Goal: Transaction & Acquisition: Purchase product/service

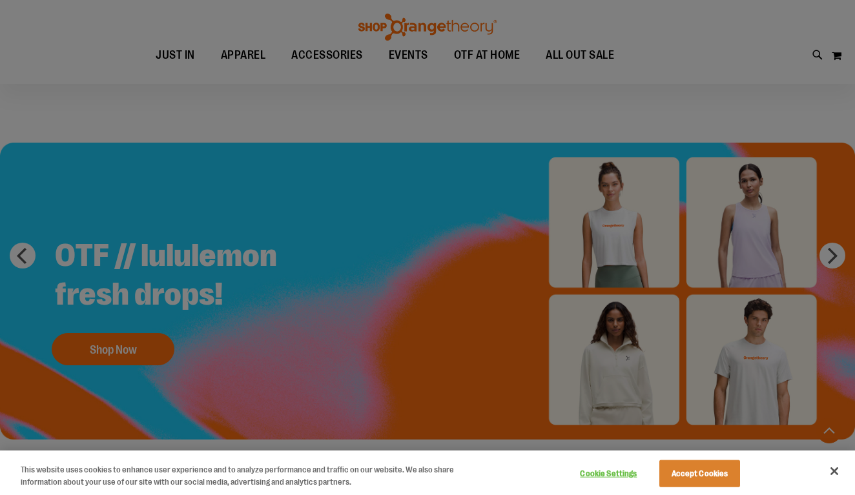
scroll to position [1193, 0]
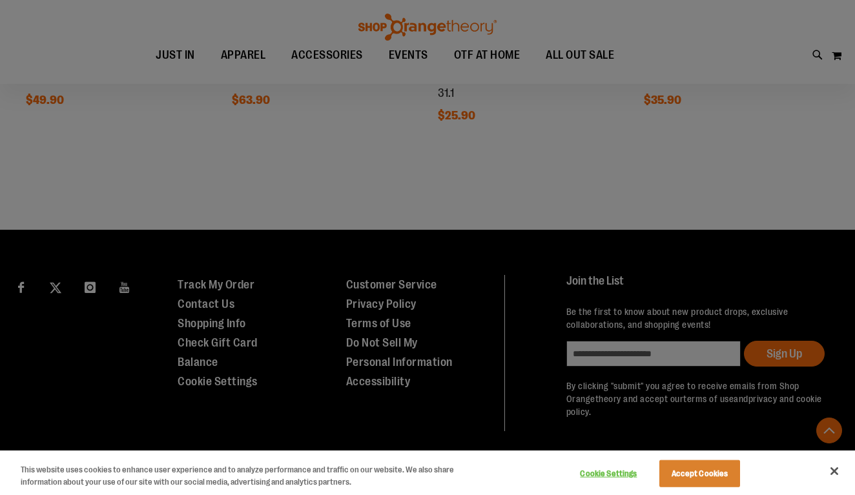
click at [701, 463] on button "Accept Cookies" at bounding box center [699, 473] width 81 height 27
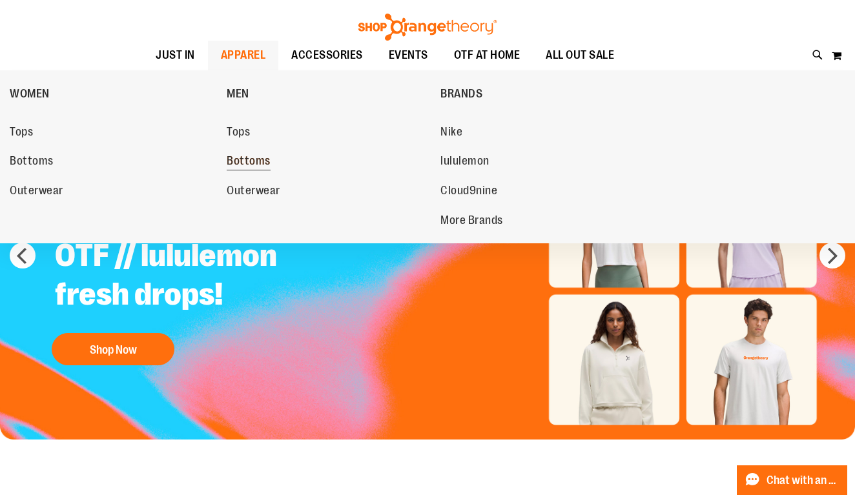
scroll to position [0, 0]
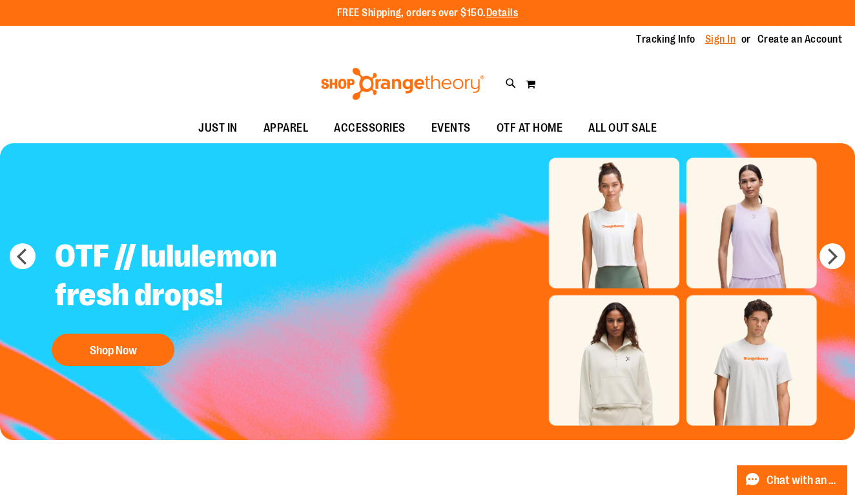
click at [714, 39] on link "Sign In" at bounding box center [720, 39] width 31 height 14
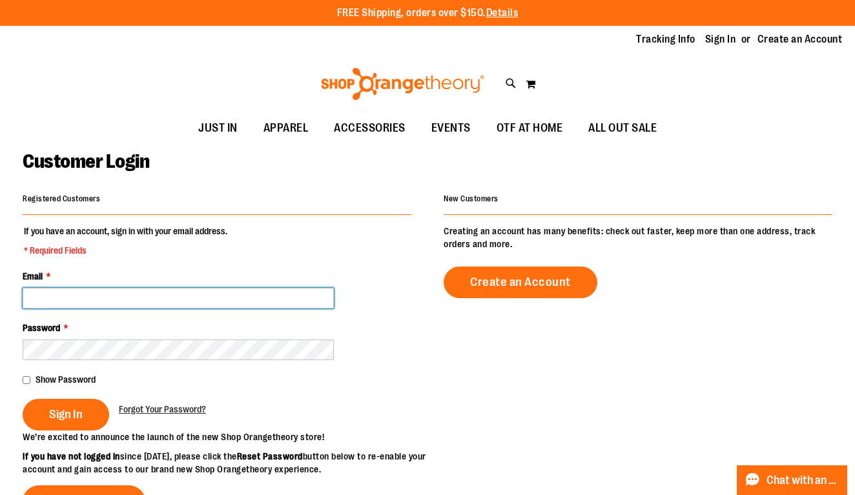
type input "**********"
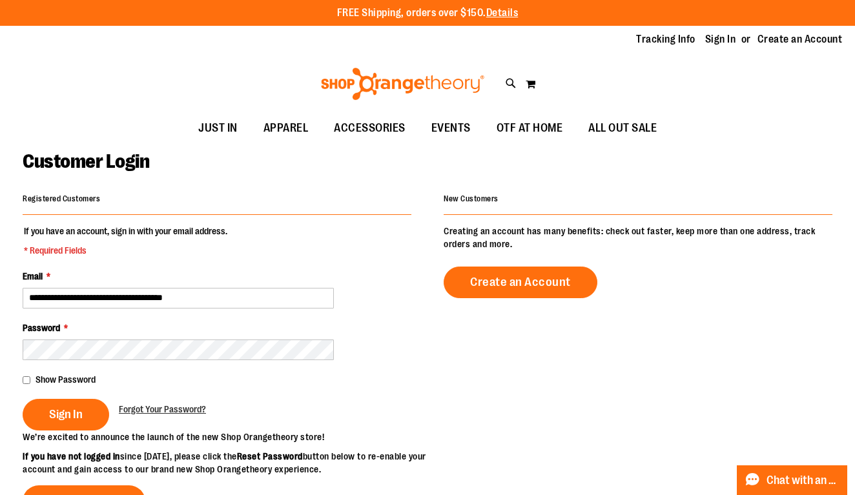
click at [32, 380] on div "Show Password" at bounding box center [217, 379] width 389 height 13
click at [22, 377] on main "**********" at bounding box center [427, 425] width 855 height 564
click at [64, 412] on span "Sign In" at bounding box center [66, 414] width 34 height 14
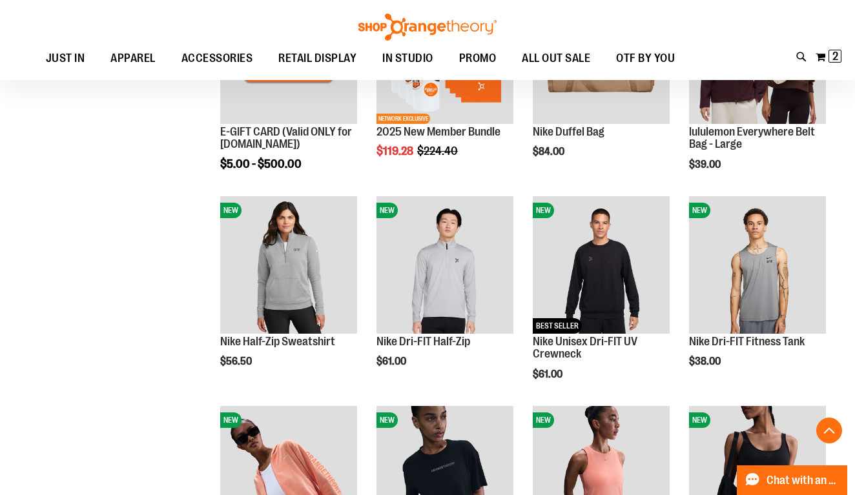
scroll to position [351, 0]
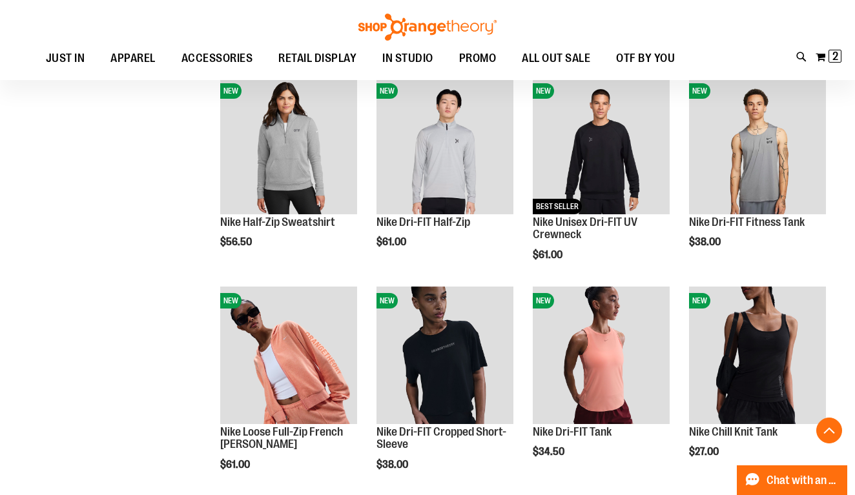
scroll to position [504, 0]
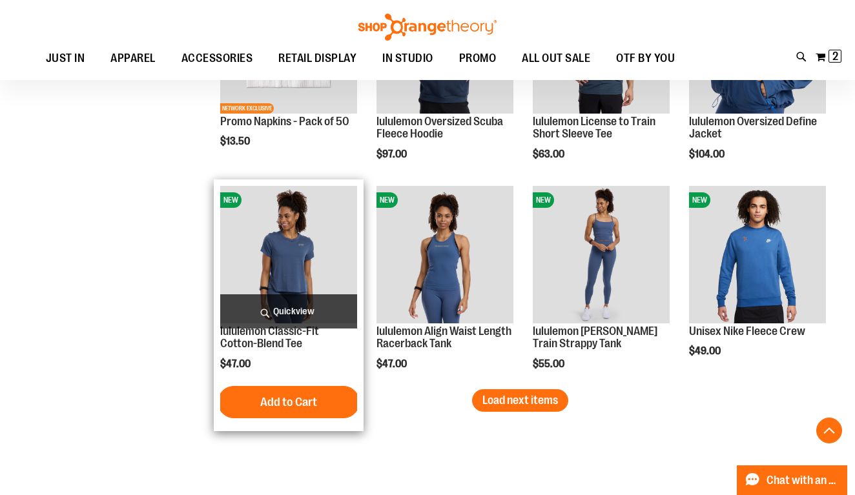
scroll to position [1623, 0]
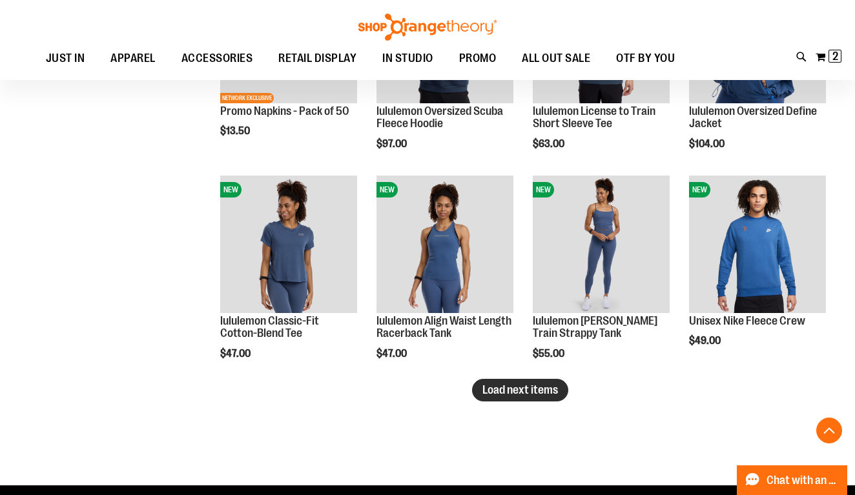
click at [513, 391] on span "Load next items" at bounding box center [520, 390] width 76 height 13
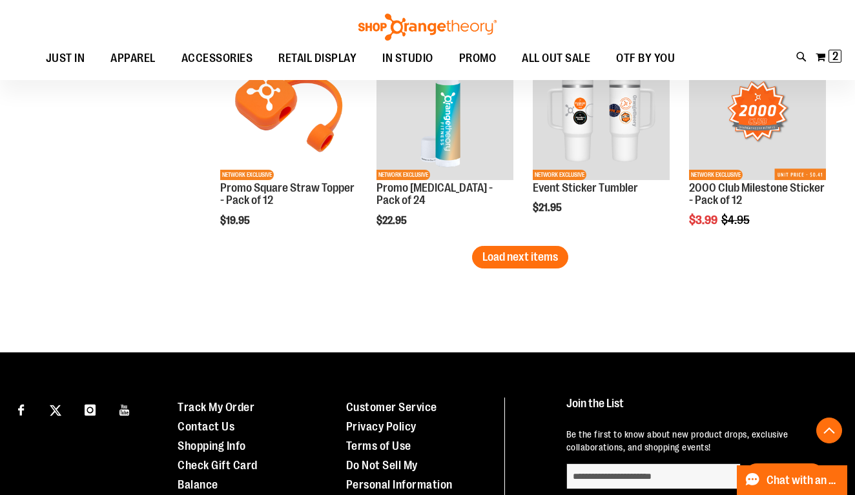
scroll to position [2389, 0]
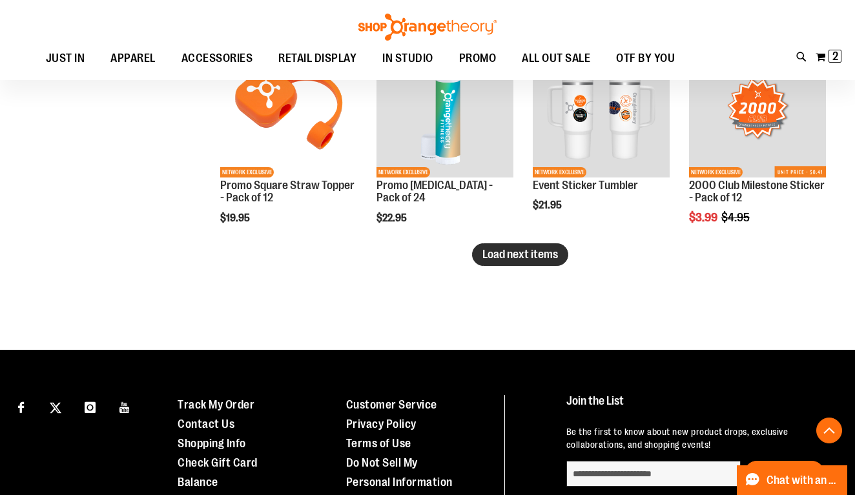
click at [481, 262] on button "Load next items" at bounding box center [520, 254] width 96 height 23
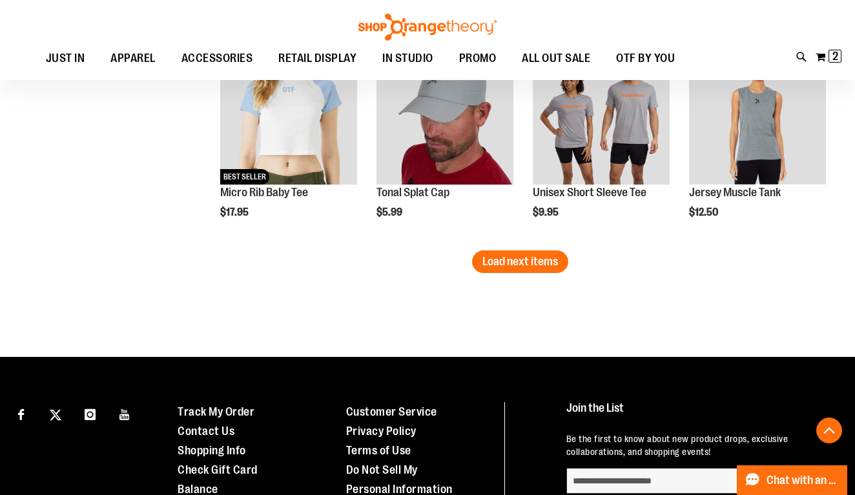
scroll to position [3014, 0]
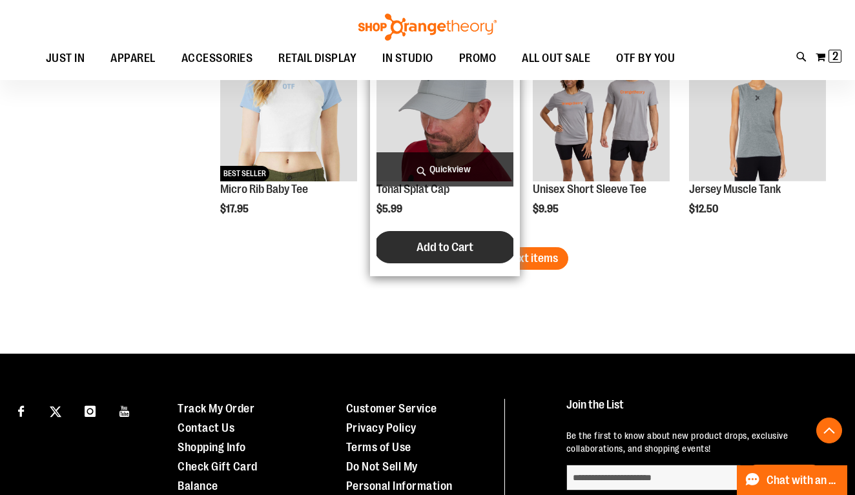
click at [508, 256] on button "Add to Cart" at bounding box center [445, 247] width 142 height 32
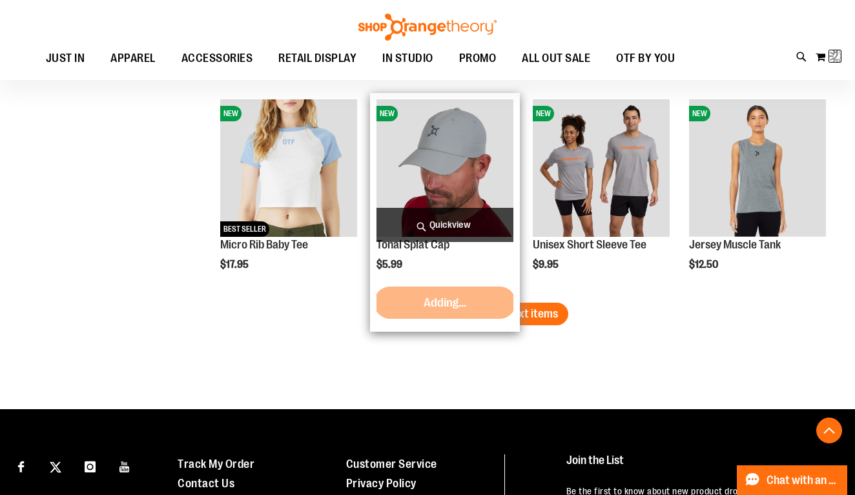
scroll to position [2950, 0]
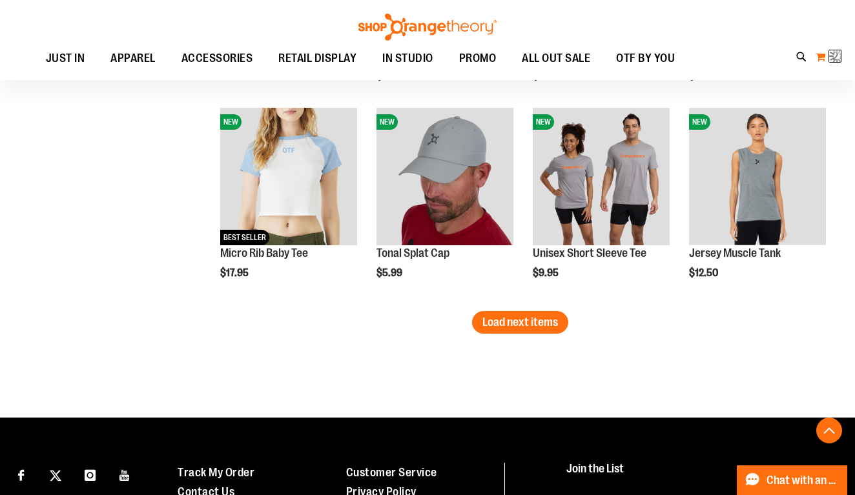
click at [832, 56] on img at bounding box center [836, 55] width 15 height 15
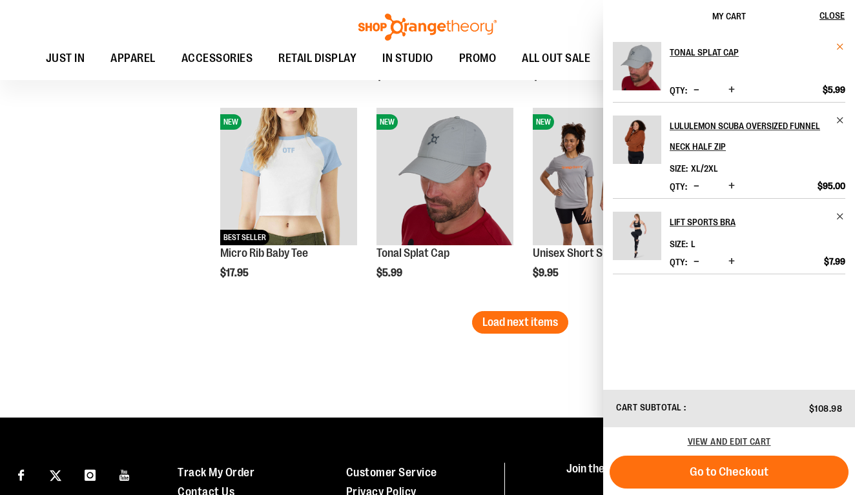
click at [841, 46] on span "Remove item" at bounding box center [841, 47] width 10 height 10
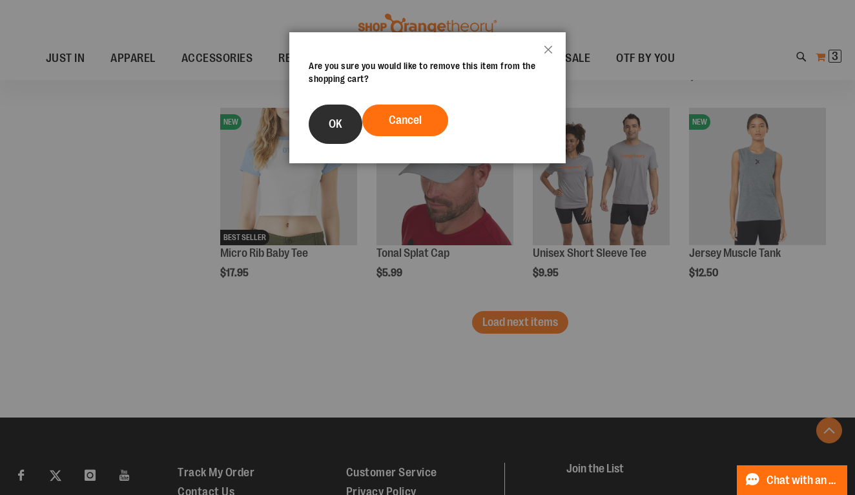
click at [344, 121] on button "OK" at bounding box center [336, 124] width 54 height 39
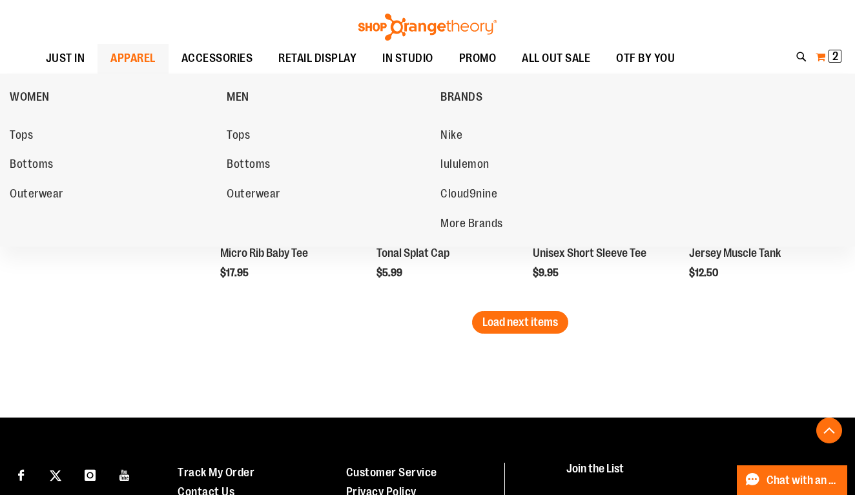
click at [125, 51] on span "APPAREL" at bounding box center [132, 58] width 45 height 29
click at [25, 138] on span "Tops" at bounding box center [21, 137] width 23 height 16
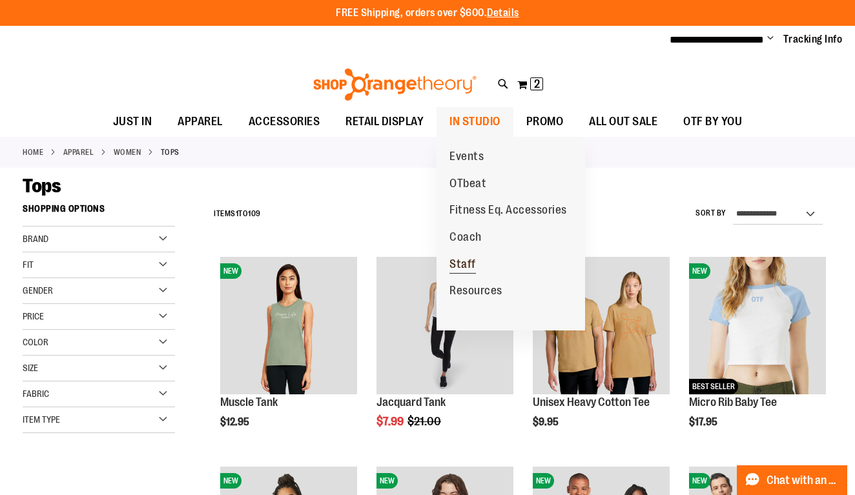
click at [467, 264] on span "Staff" at bounding box center [462, 266] width 26 height 16
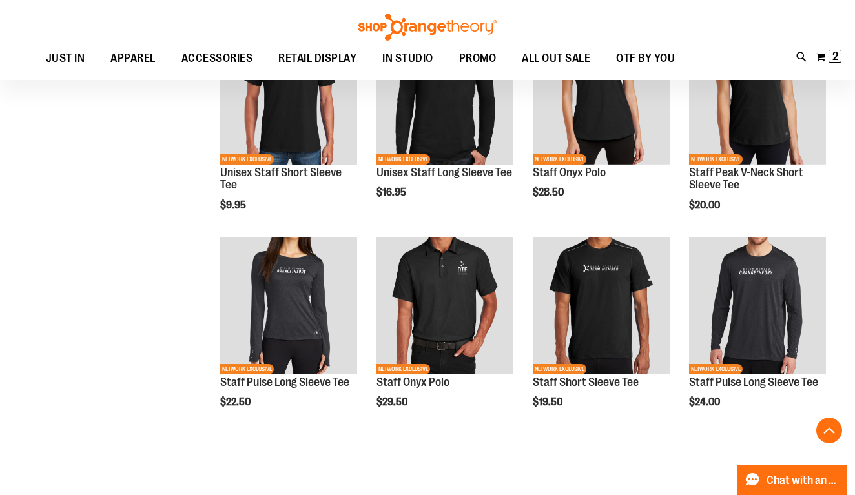
scroll to position [388, 0]
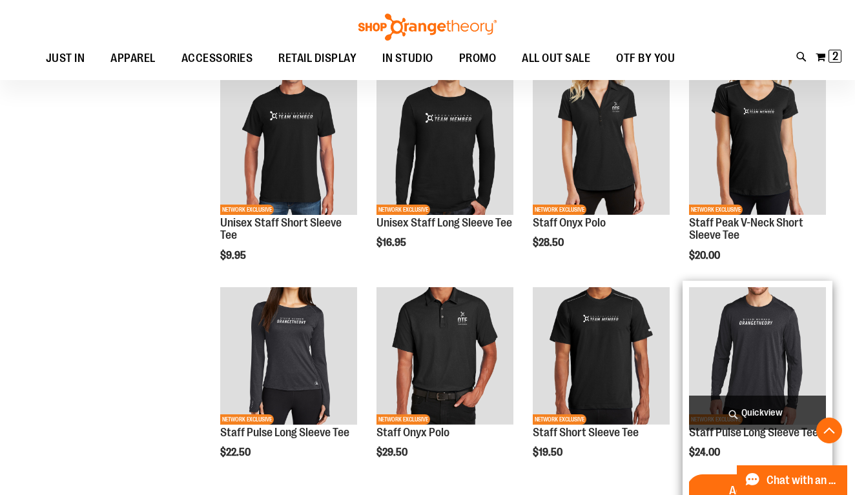
click at [715, 361] on img "product" at bounding box center [757, 355] width 137 height 137
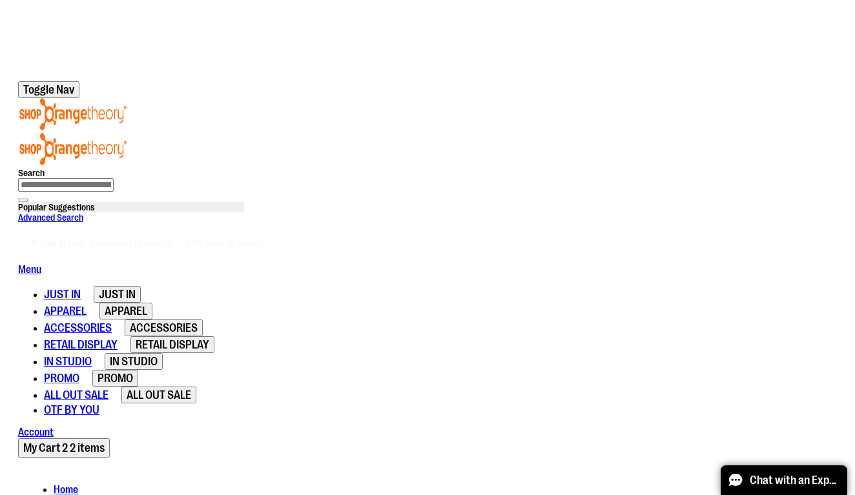
scroll to position [106, 0]
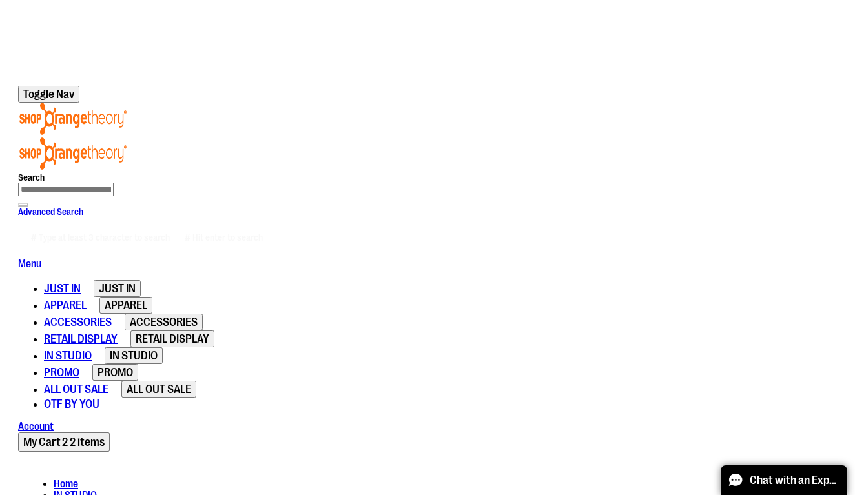
type input "*"
click at [557, 72] on div "Toggle Nav Search Popular Suggestions Advanced Search" at bounding box center [427, 476] width 845 height 808
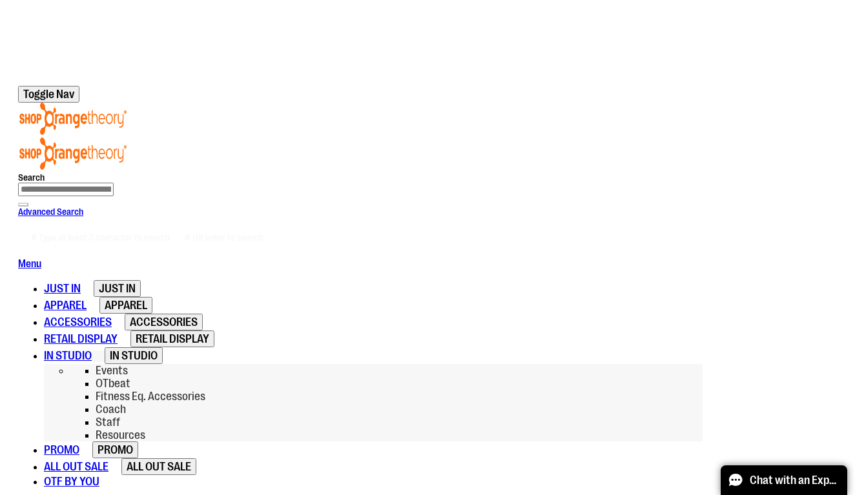
click at [126, 403] on span "Coach" at bounding box center [111, 409] width 30 height 13
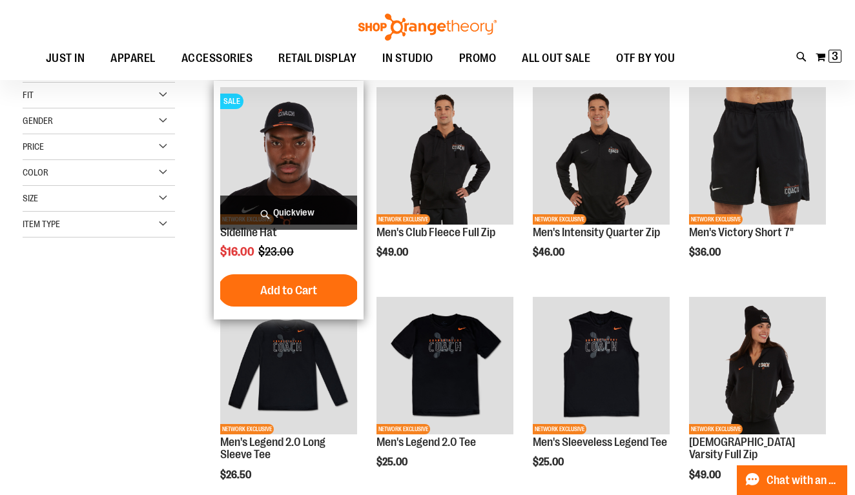
scroll to position [193, 0]
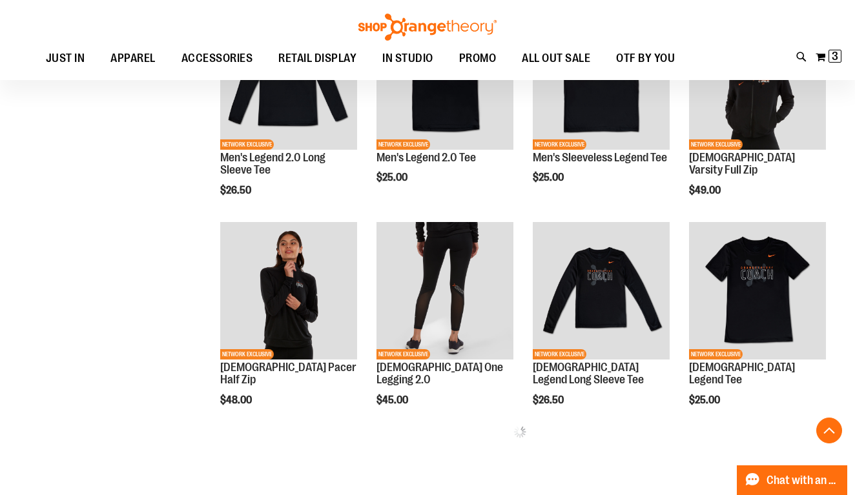
scroll to position [466, 0]
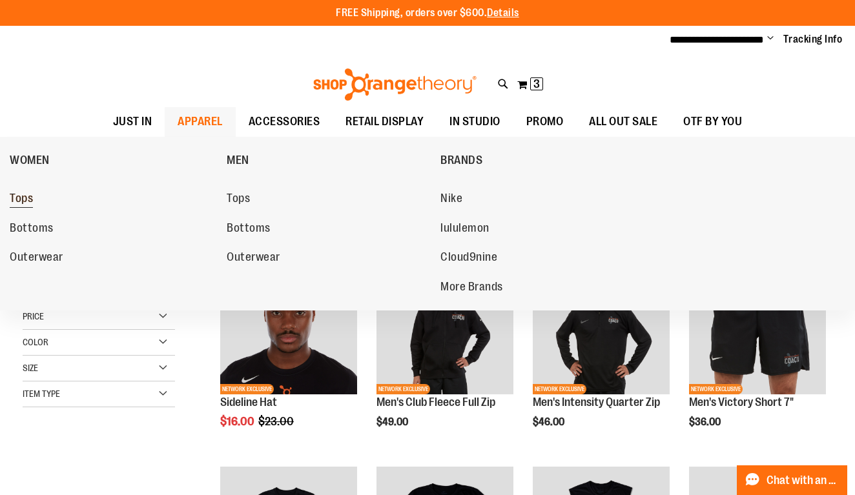
click at [29, 198] on span "Tops" at bounding box center [21, 200] width 23 height 16
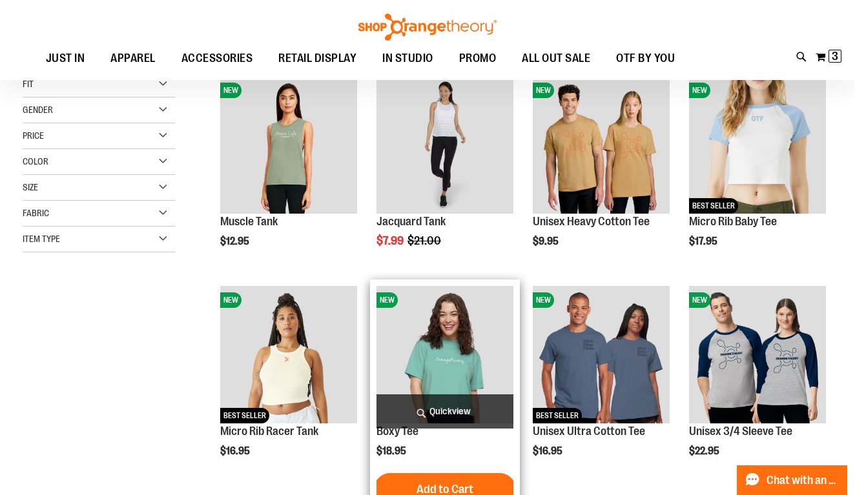
scroll to position [169, 0]
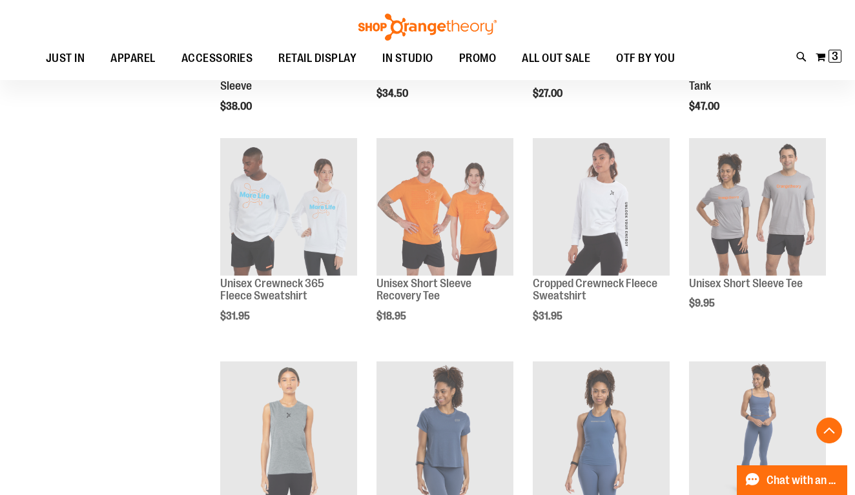
scroll to position [746, 0]
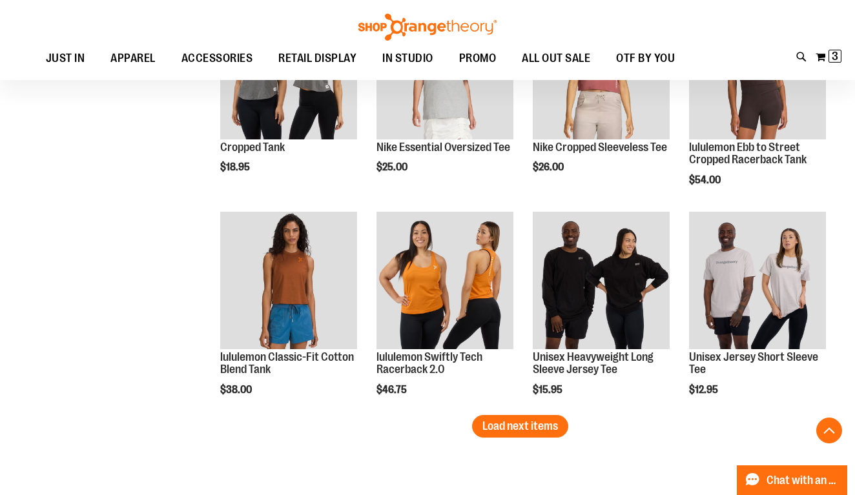
scroll to position [1734, 0]
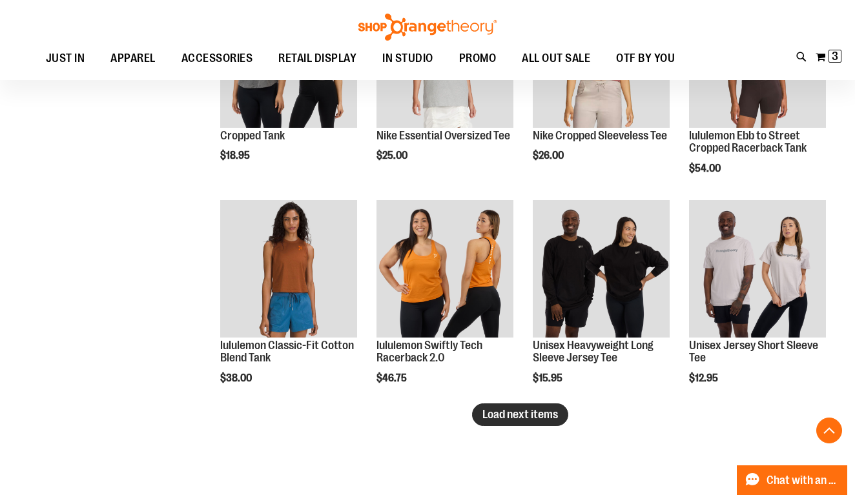
click at [522, 420] on span "Load next items" at bounding box center [520, 414] width 76 height 13
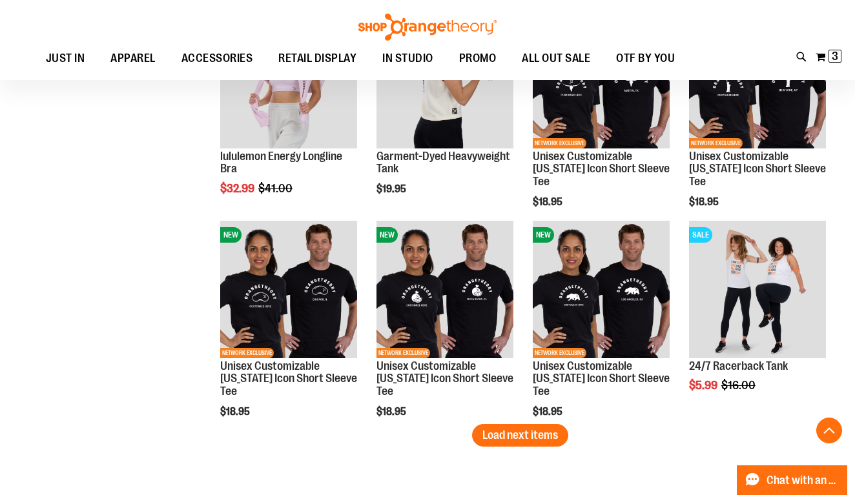
scroll to position [2343, 0]
click at [518, 438] on span "Load next items" at bounding box center [520, 435] width 76 height 13
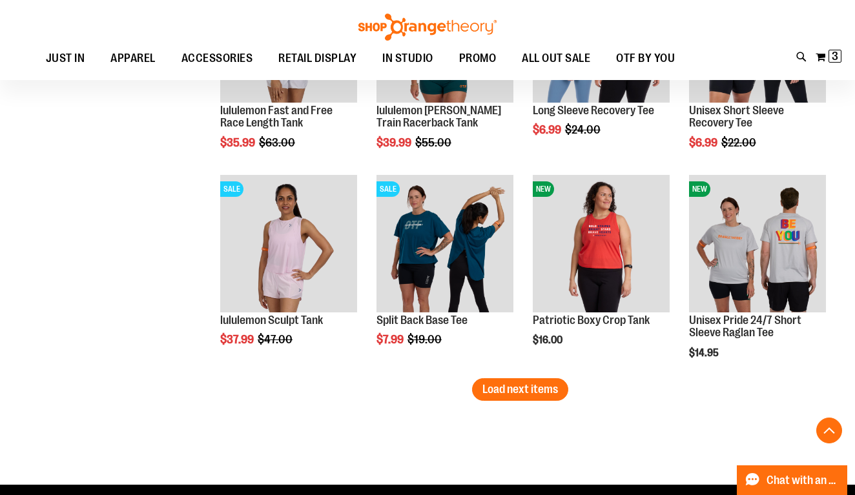
scroll to position [3040, 0]
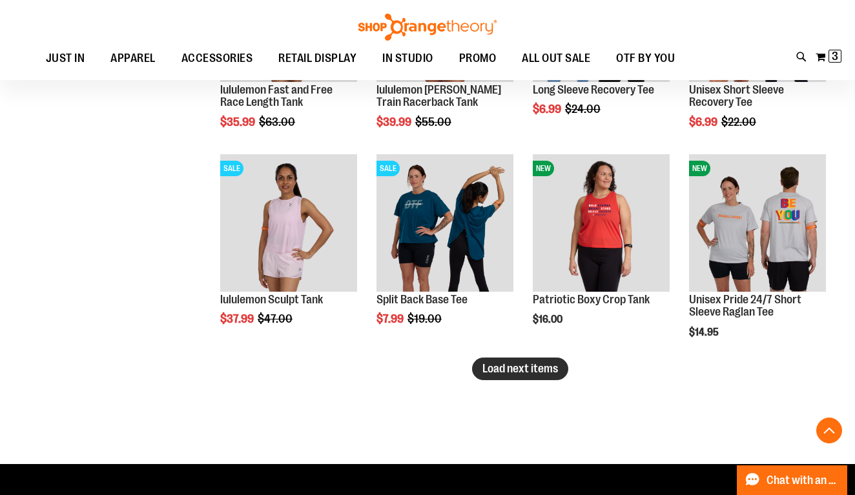
click at [539, 363] on span "Load next items" at bounding box center [520, 368] width 76 height 13
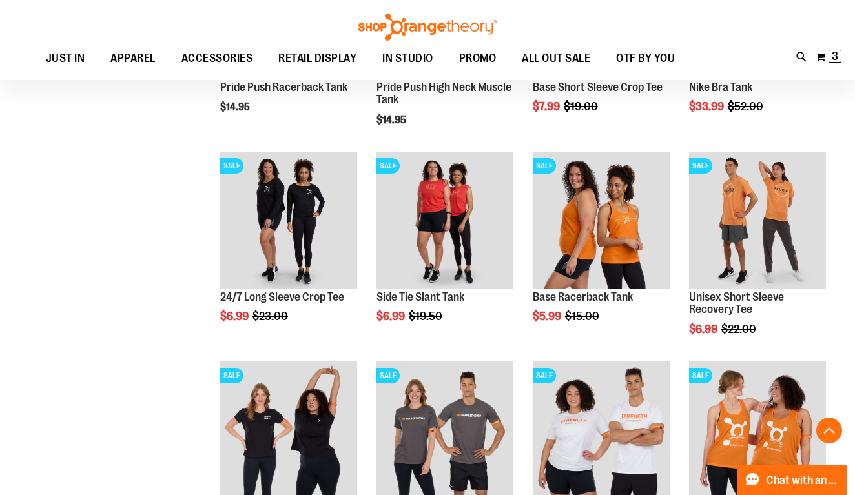
scroll to position [3643, 0]
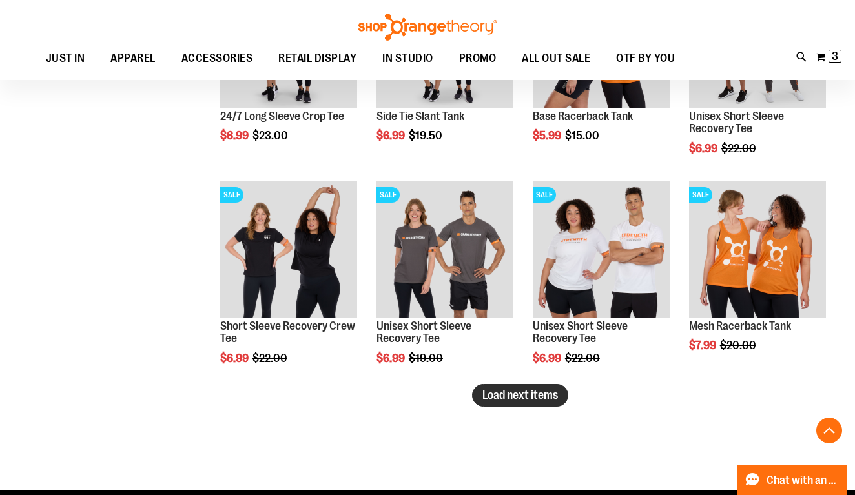
click at [550, 398] on span "Load next items" at bounding box center [520, 395] width 76 height 13
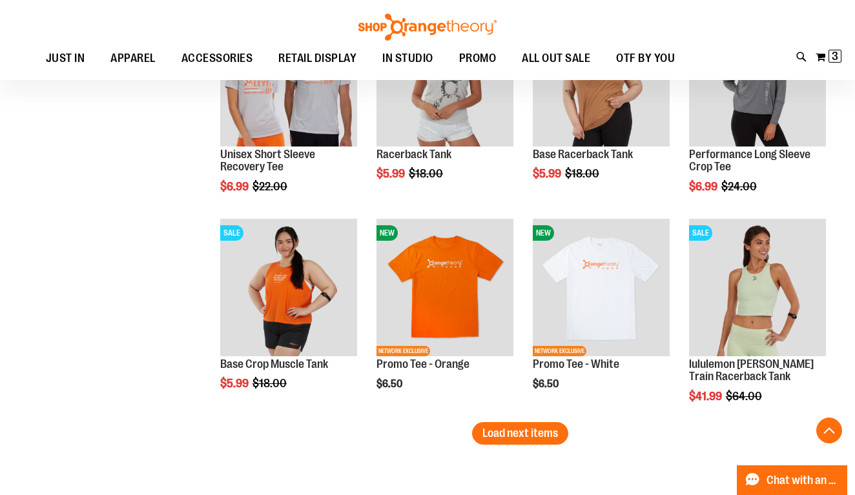
scroll to position [4278, 0]
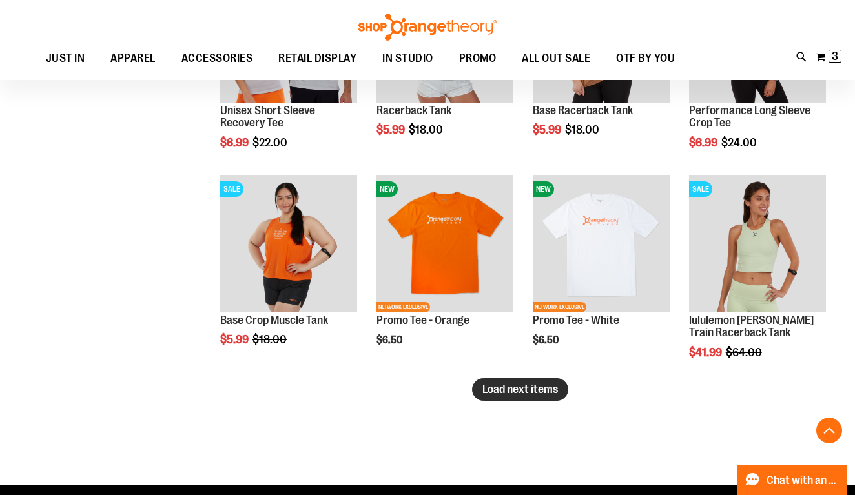
click at [486, 389] on span "Load next items" at bounding box center [520, 389] width 76 height 13
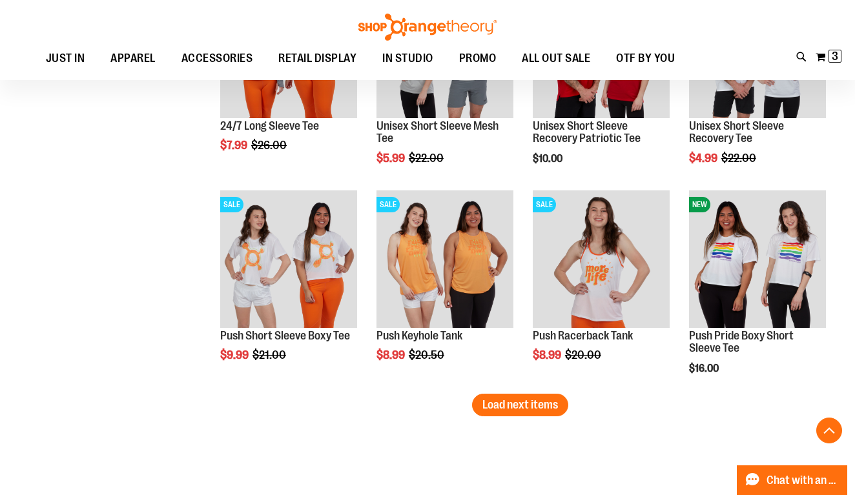
scroll to position [4893, 0]
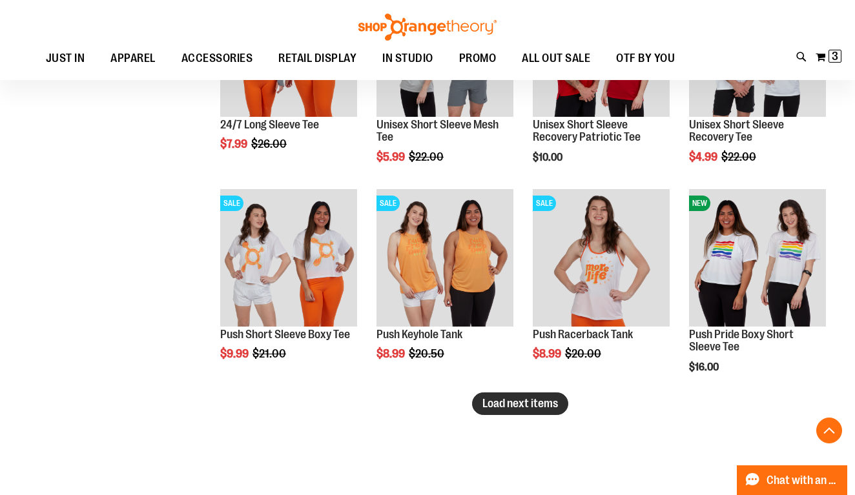
click at [540, 409] on span "Load next items" at bounding box center [520, 403] width 76 height 13
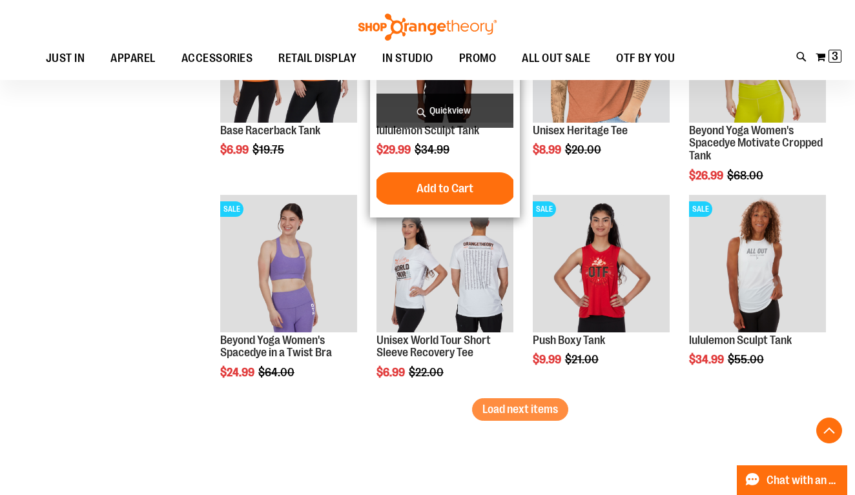
scroll to position [5530, 0]
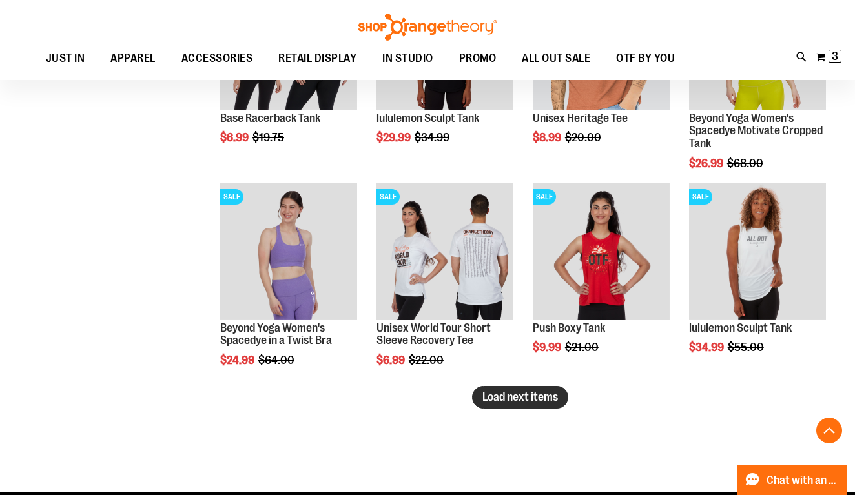
click at [508, 400] on span "Load next items" at bounding box center [520, 397] width 76 height 13
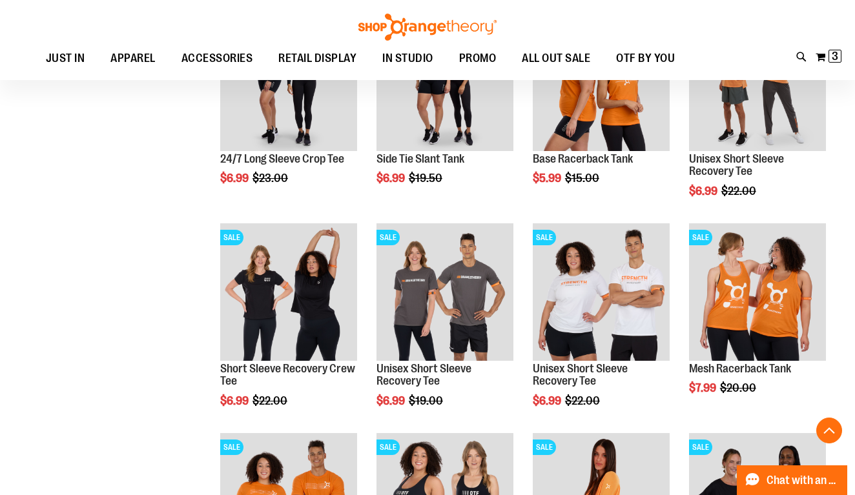
scroll to position [3450, 0]
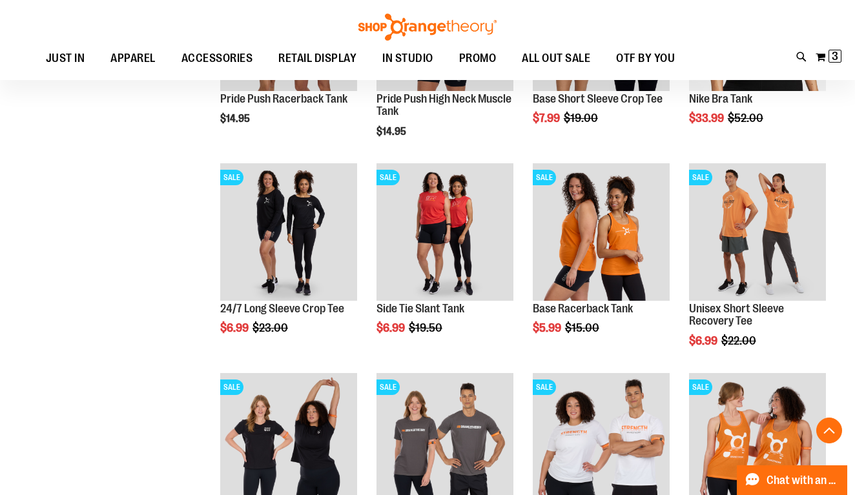
click at [792, 52] on div "Toggle Nav Search Popular Suggestions Advanced Search" at bounding box center [427, 40] width 855 height 80
click at [798, 57] on icon at bounding box center [801, 57] width 11 height 15
type input "*"
click at [838, 26] on link at bounding box center [839, 20] width 20 height 28
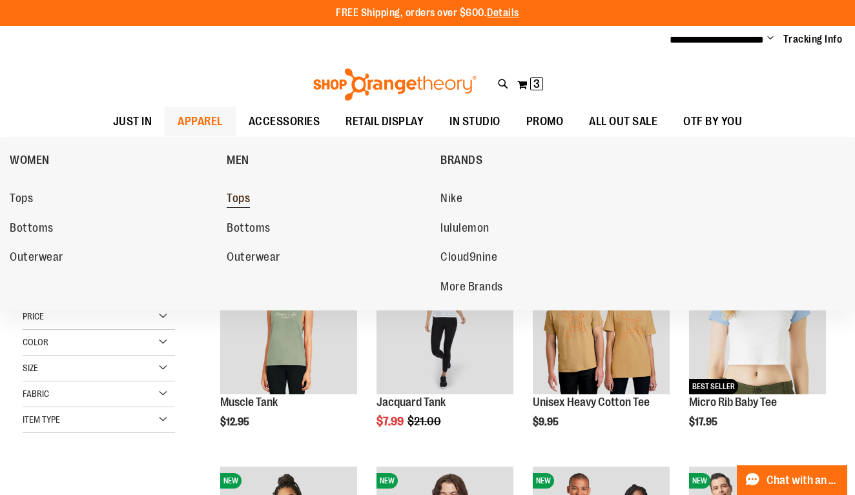
click at [238, 201] on span "Tops" at bounding box center [238, 200] width 23 height 16
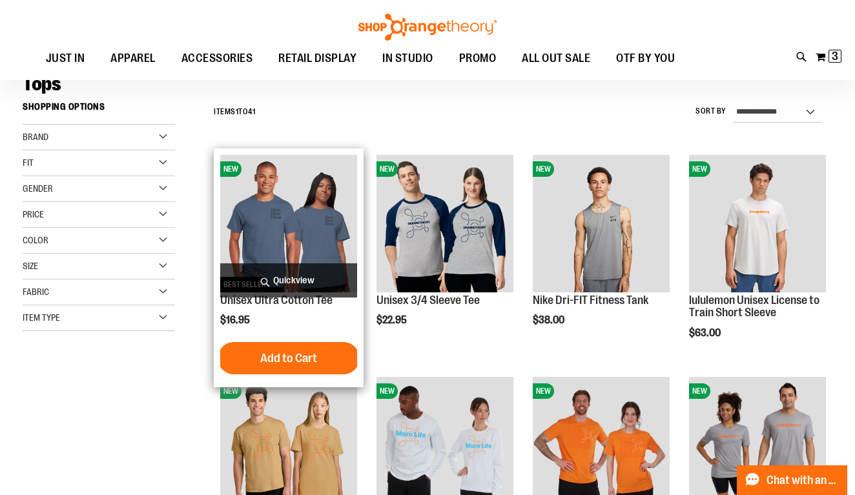
scroll to position [118, 0]
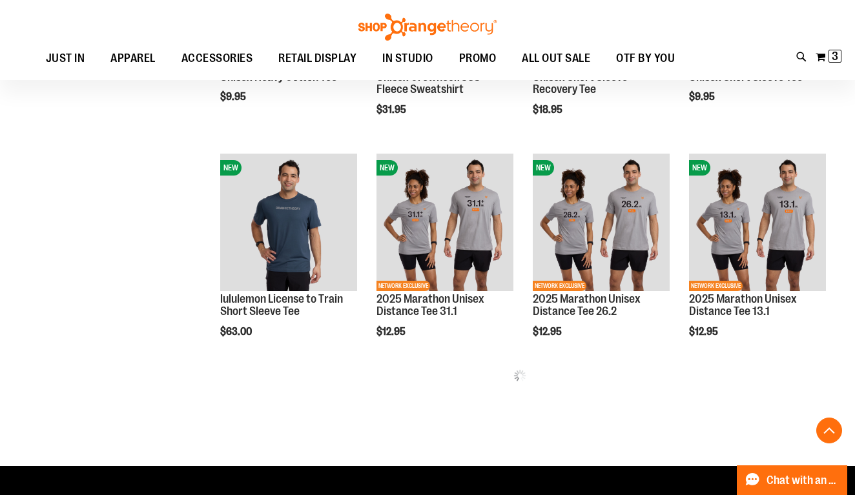
scroll to position [547, 0]
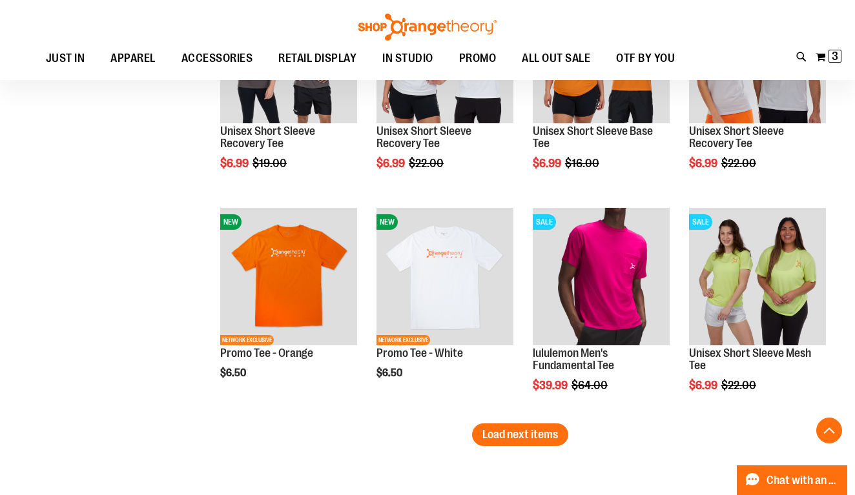
scroll to position [1837, 0]
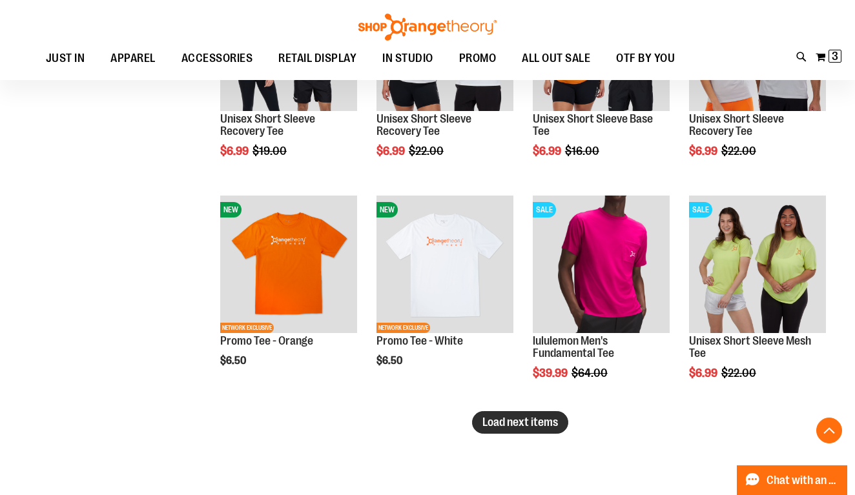
click at [499, 422] on span "Load next items" at bounding box center [520, 422] width 76 height 13
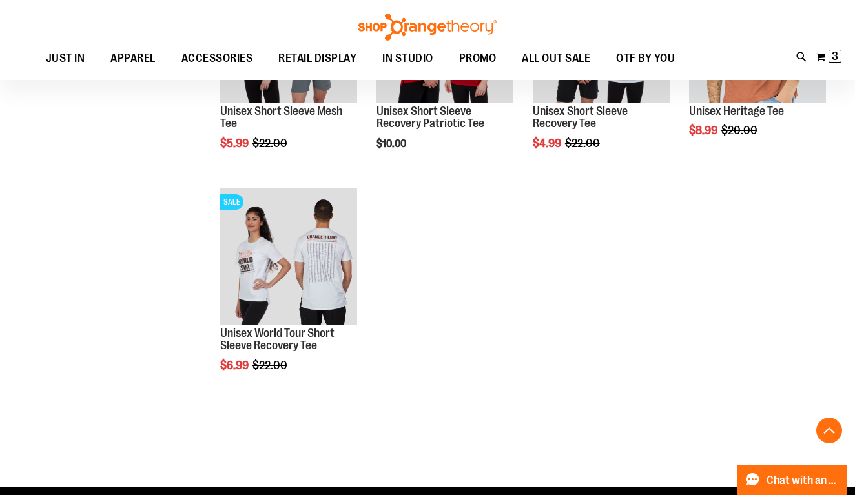
scroll to position [2345, 1]
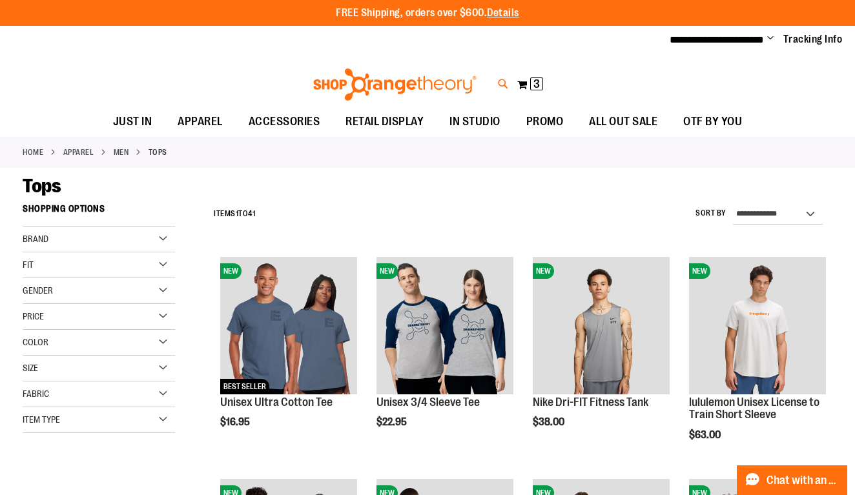
click at [502, 81] on icon at bounding box center [503, 84] width 11 height 15
type input "**********"
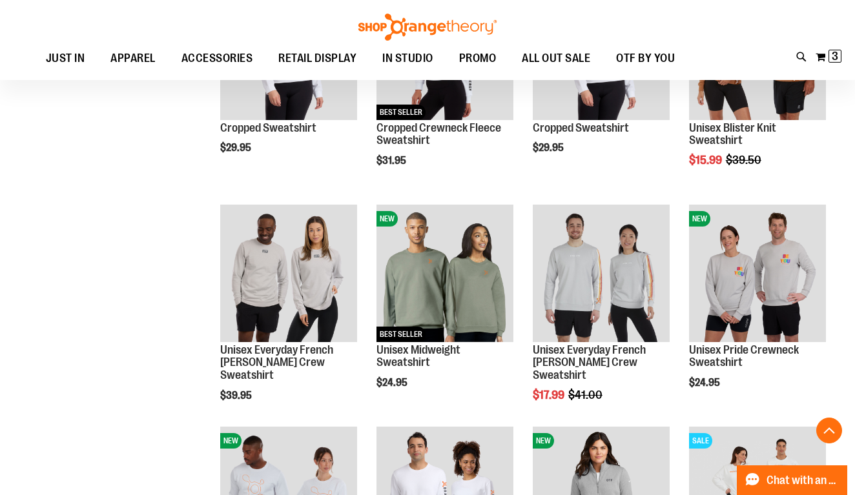
scroll to position [442, 0]
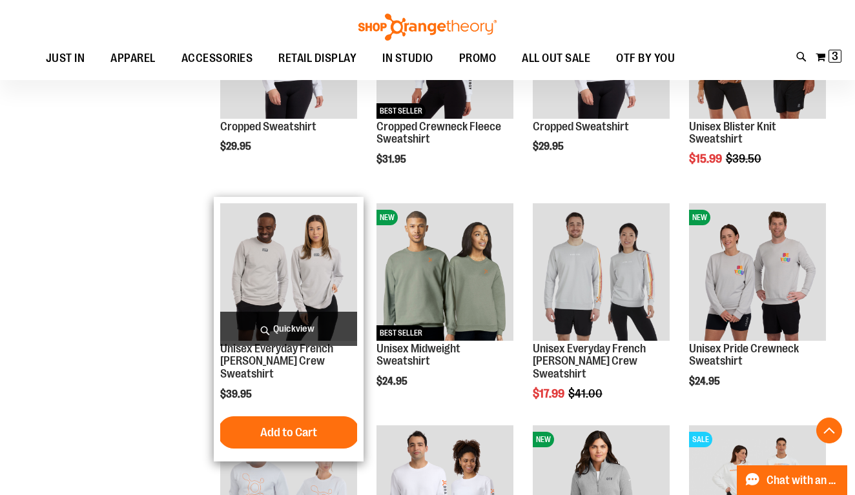
click at [264, 285] on img "product" at bounding box center [288, 271] width 137 height 137
click at [301, 333] on span "Quickview" at bounding box center [288, 329] width 137 height 34
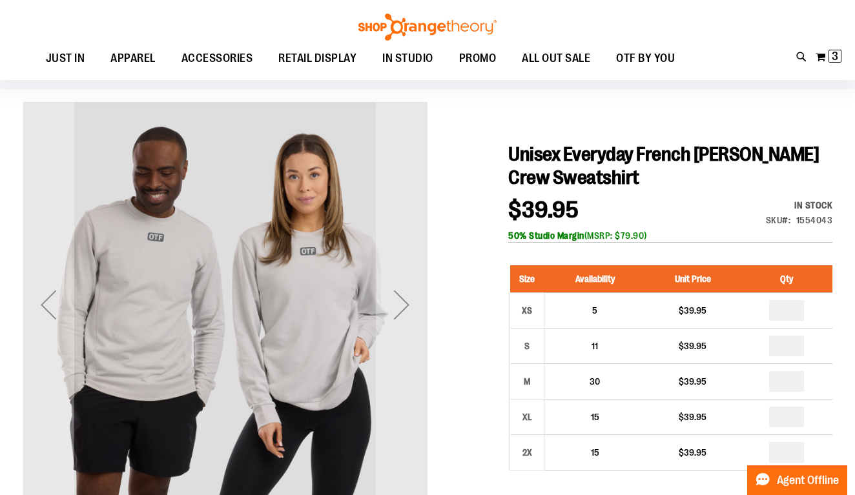
scroll to position [78, 0]
click at [398, 305] on div "Next" at bounding box center [402, 305] width 52 height 52
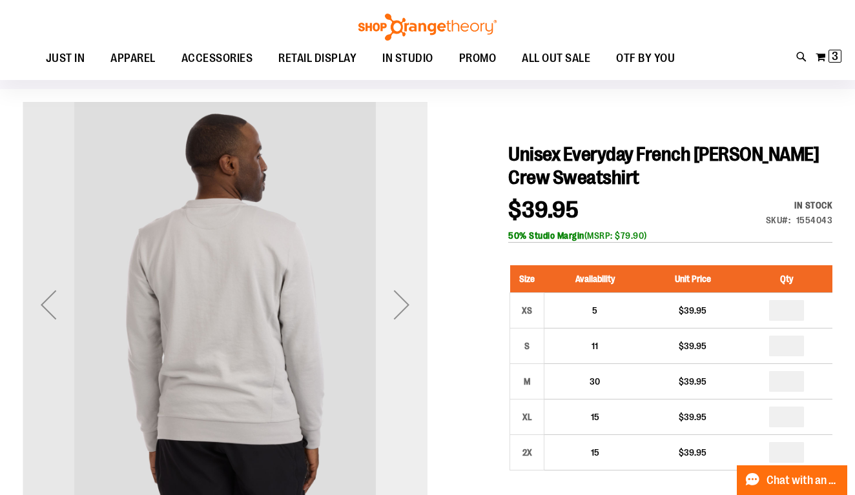
click at [398, 305] on div "Next" at bounding box center [402, 305] width 52 height 52
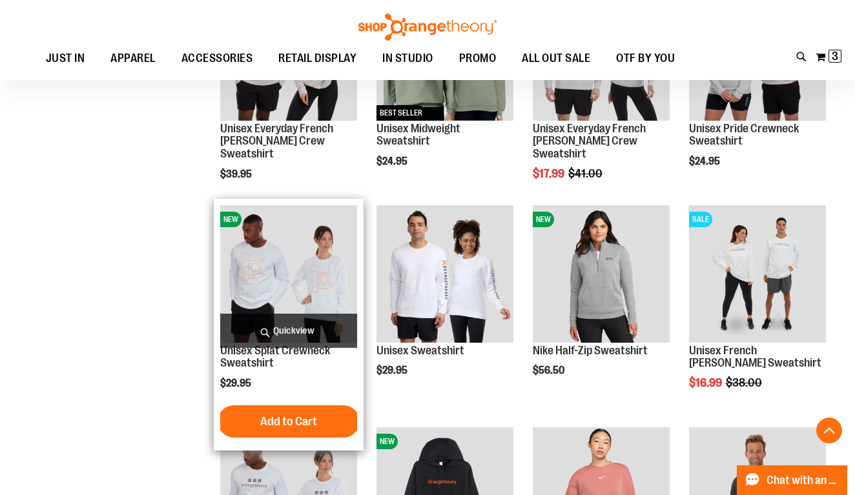
scroll to position [672, 0]
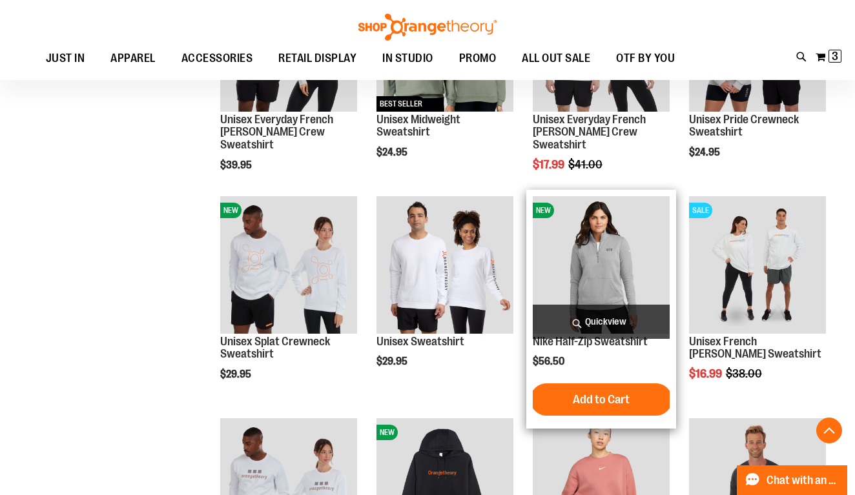
click at [581, 256] on img "product" at bounding box center [601, 264] width 137 height 137
click at [602, 320] on span "Quickview" at bounding box center [601, 322] width 137 height 34
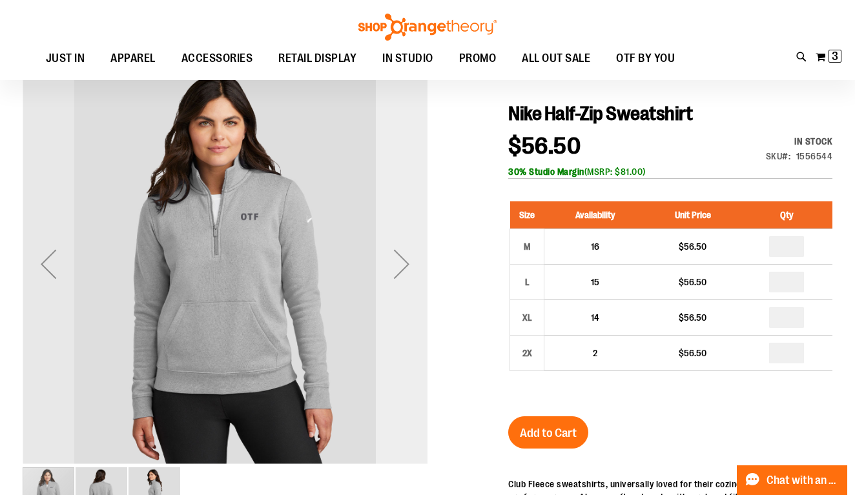
scroll to position [90, 0]
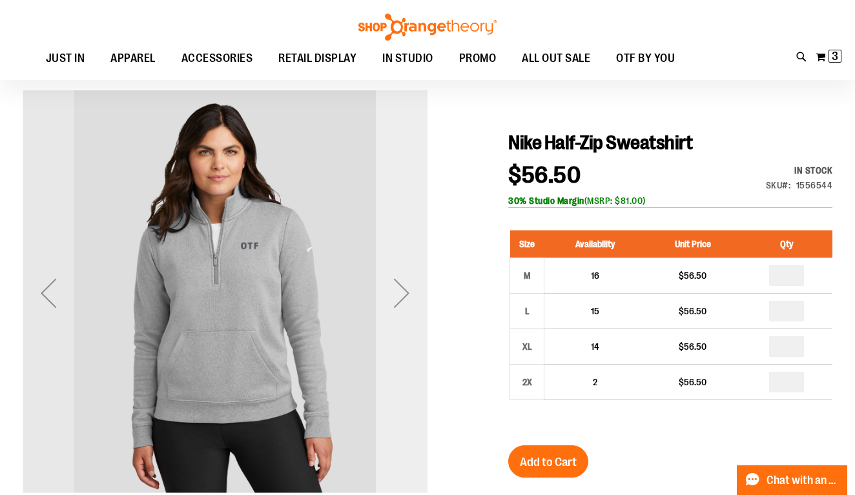
click at [401, 296] on div "Next" at bounding box center [402, 293] width 52 height 52
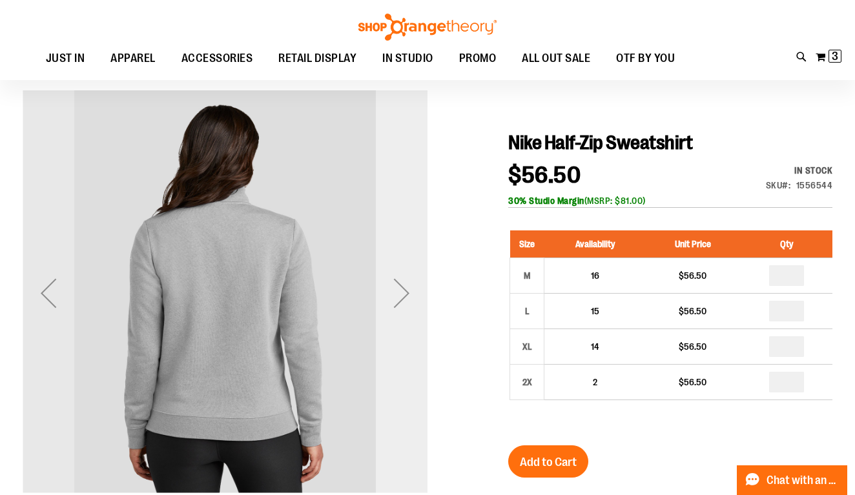
click at [401, 296] on div "Next" at bounding box center [402, 293] width 52 height 52
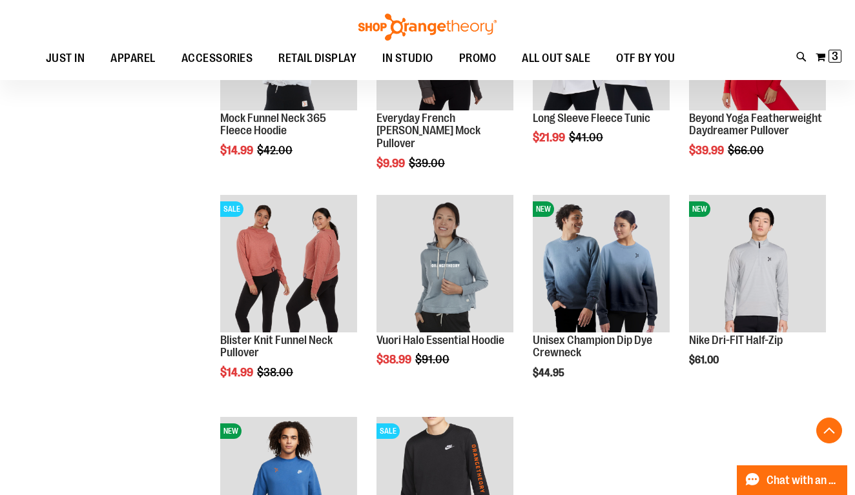
scroll to position [2898, 0]
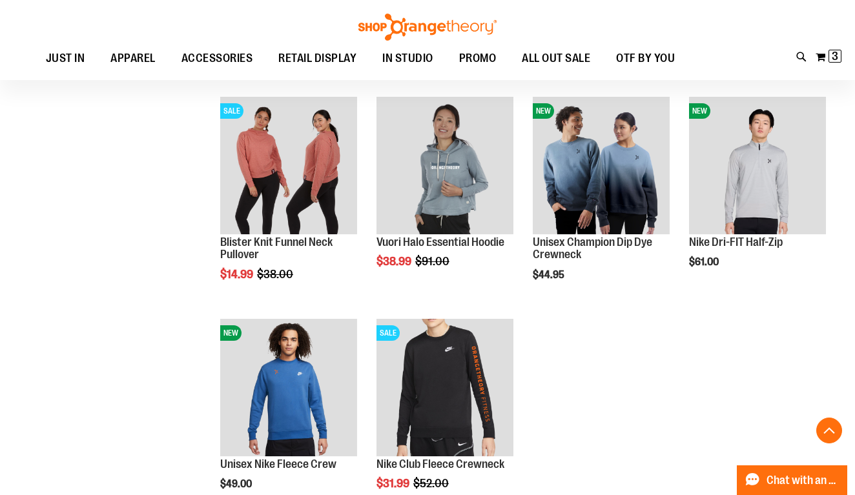
scroll to position [2992, 0]
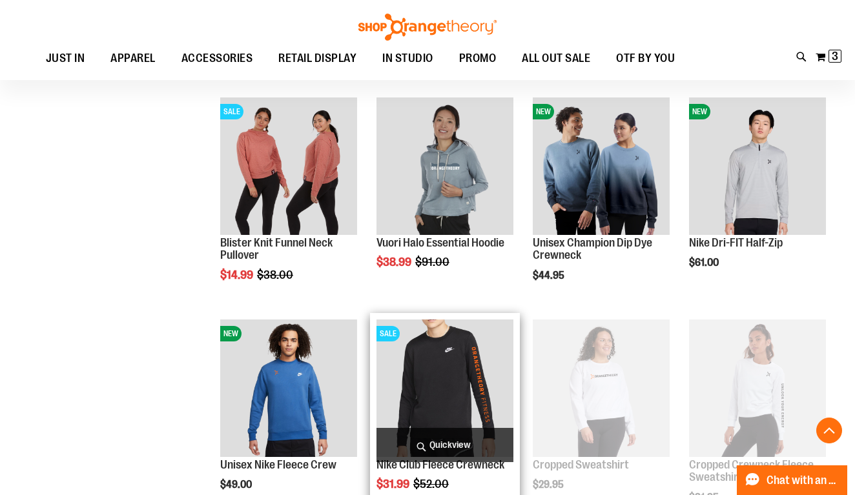
click at [434, 399] on img "product" at bounding box center [444, 388] width 137 height 137
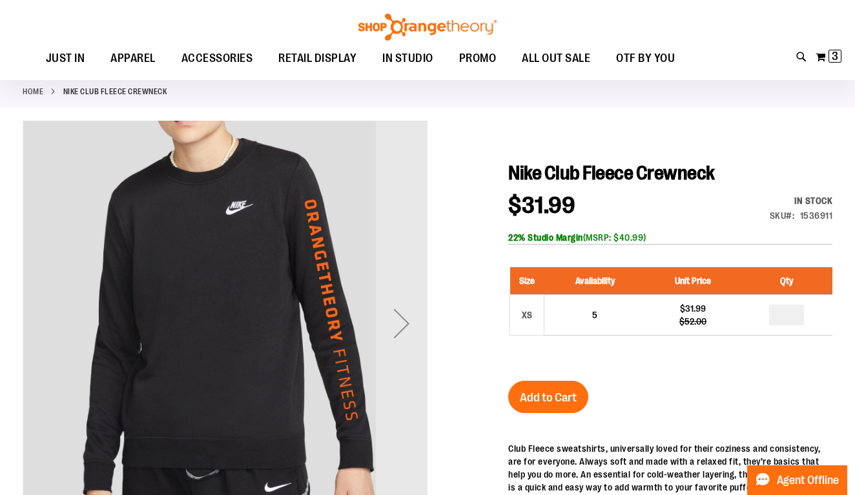
scroll to position [63, 0]
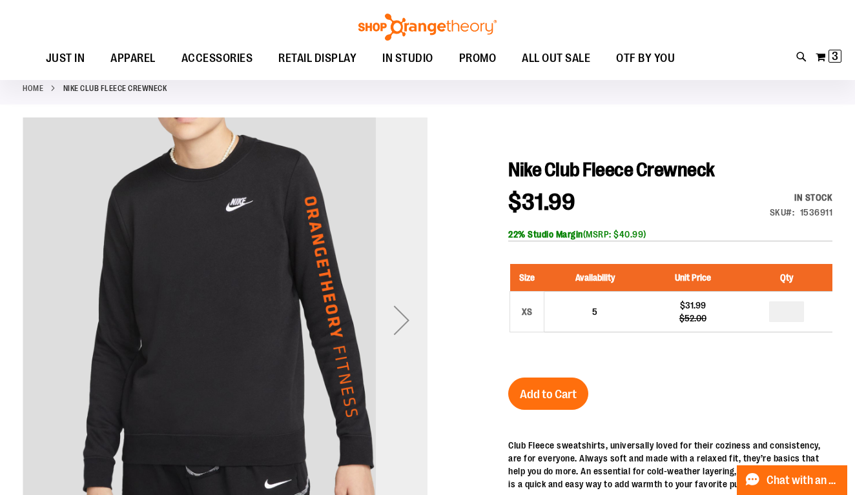
click at [403, 333] on div "Next" at bounding box center [402, 320] width 52 height 52
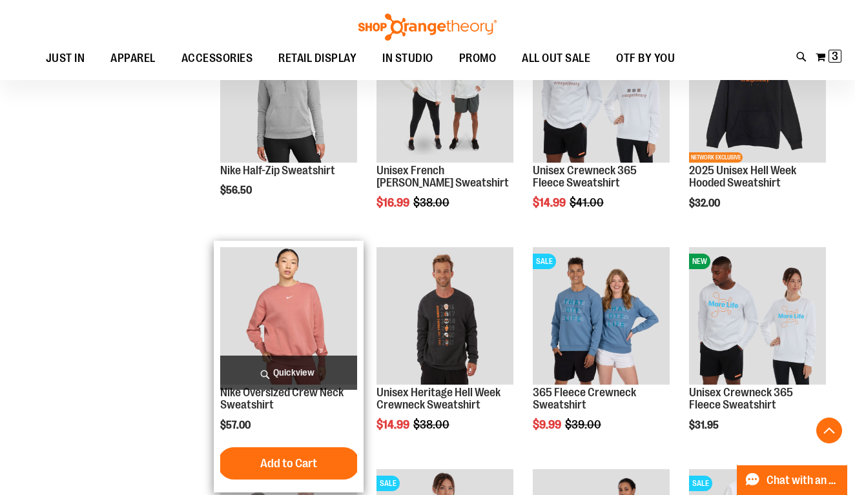
scroll to position [3955, 0]
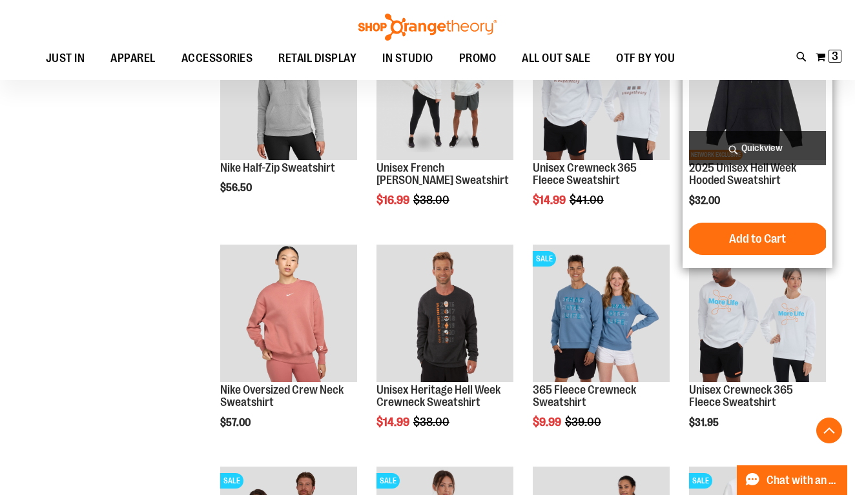
click at [758, 101] on img "product" at bounding box center [757, 91] width 137 height 137
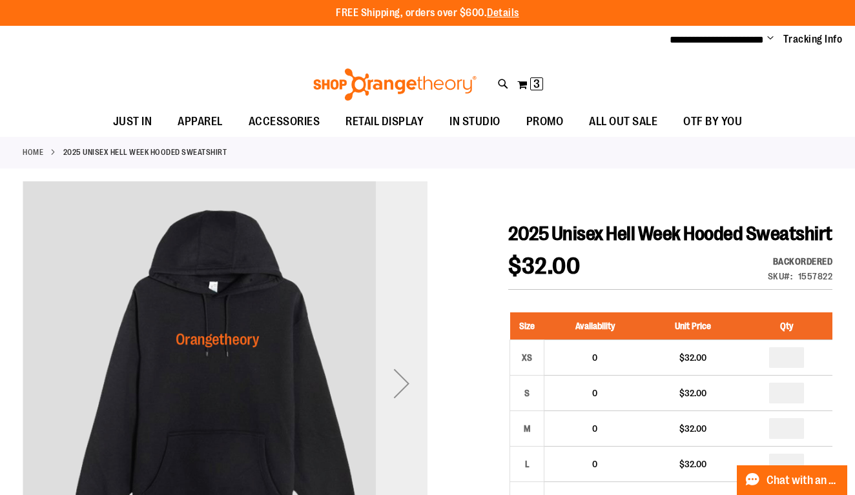
click at [406, 396] on div "Next" at bounding box center [402, 384] width 52 height 52
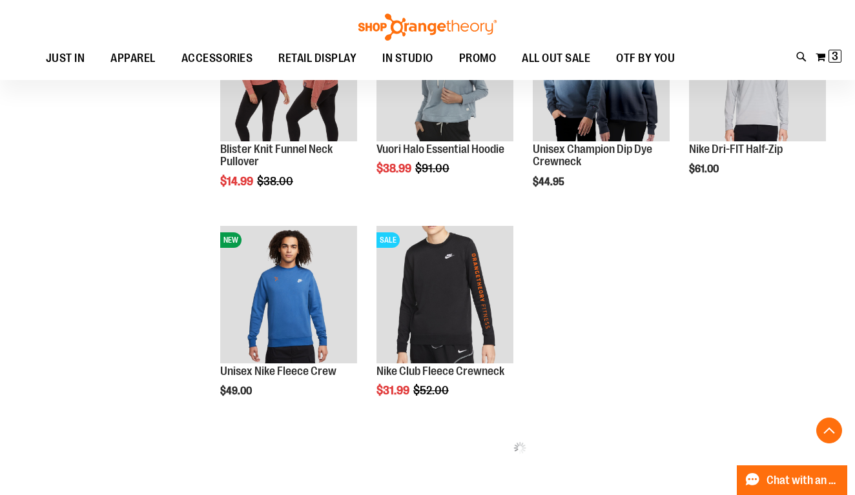
scroll to position [2949, 0]
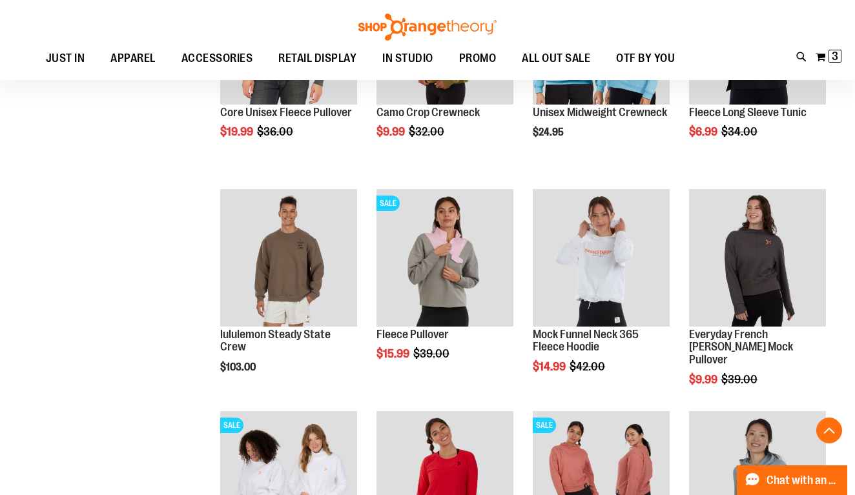
scroll to position [5442, 0]
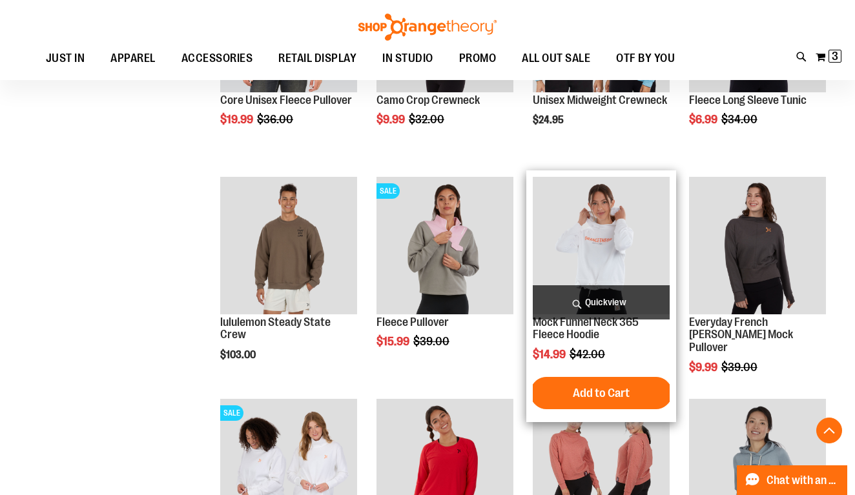
click at [579, 254] on img "product" at bounding box center [601, 245] width 137 height 137
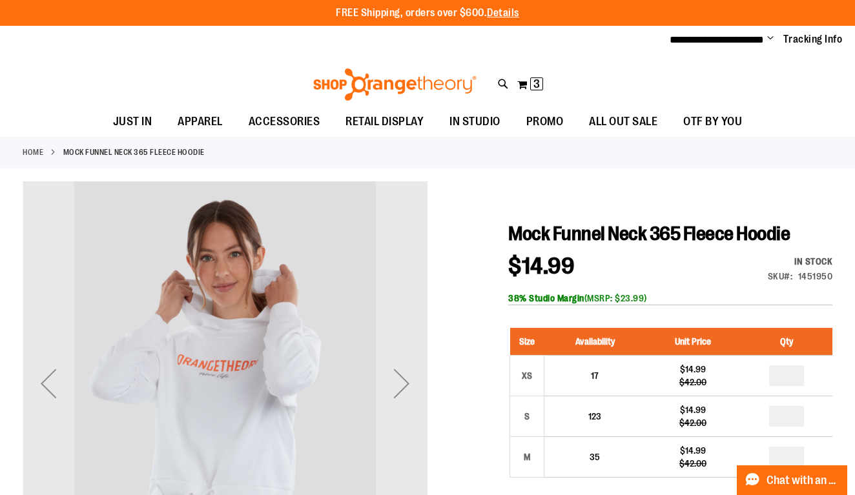
scroll to position [60, 0]
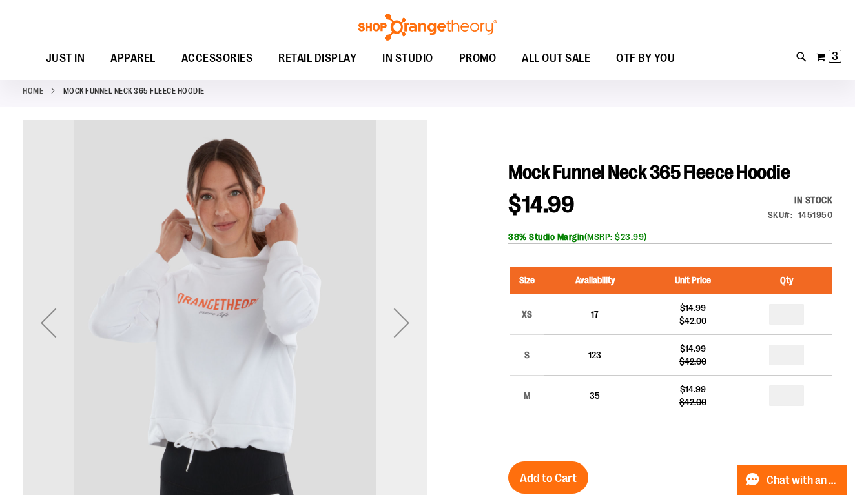
click at [405, 317] on div "Next" at bounding box center [402, 323] width 52 height 52
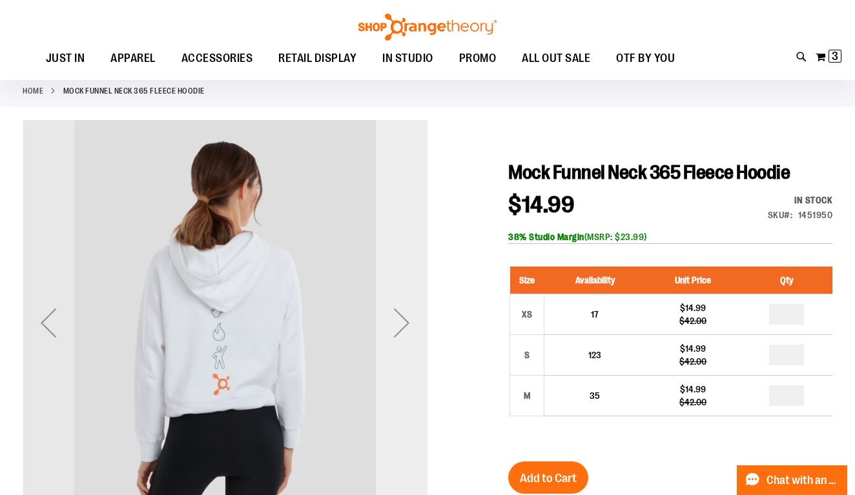
click at [405, 317] on div "Next" at bounding box center [402, 323] width 52 height 52
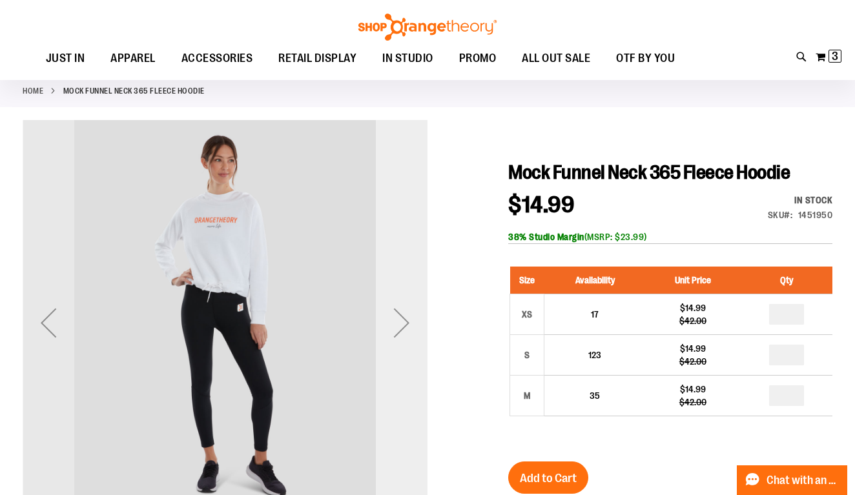
click at [405, 317] on div "Next" at bounding box center [402, 323] width 52 height 52
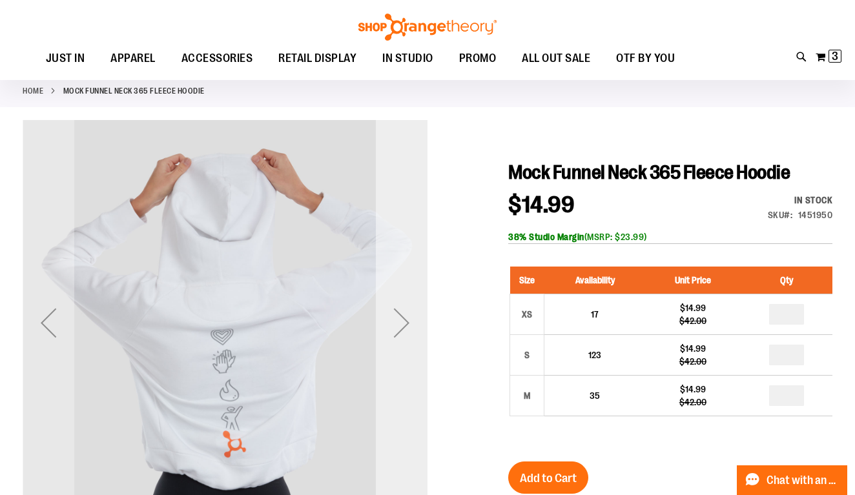
click at [405, 317] on div "Next" at bounding box center [402, 323] width 52 height 52
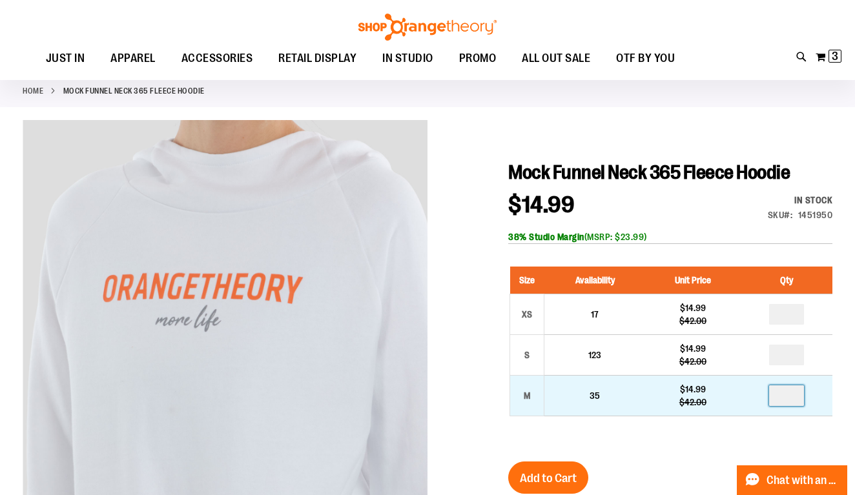
click at [793, 391] on input "number" at bounding box center [786, 396] width 35 height 21
type input "*"
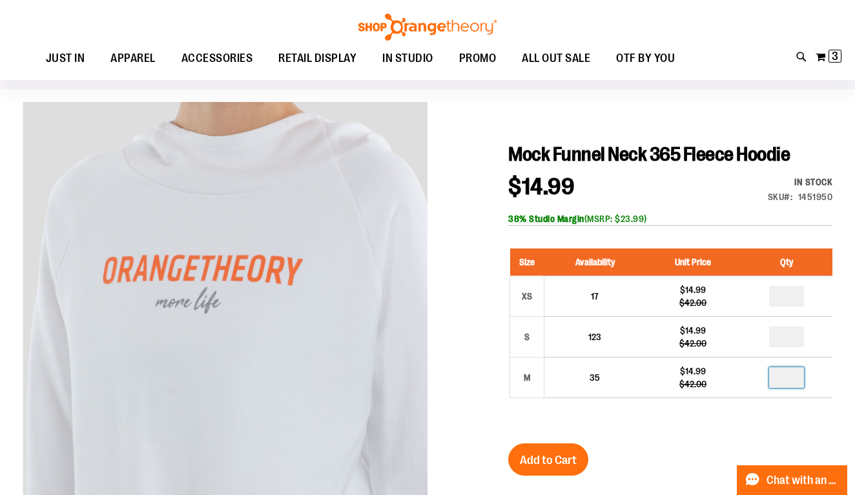
scroll to position [81, 0]
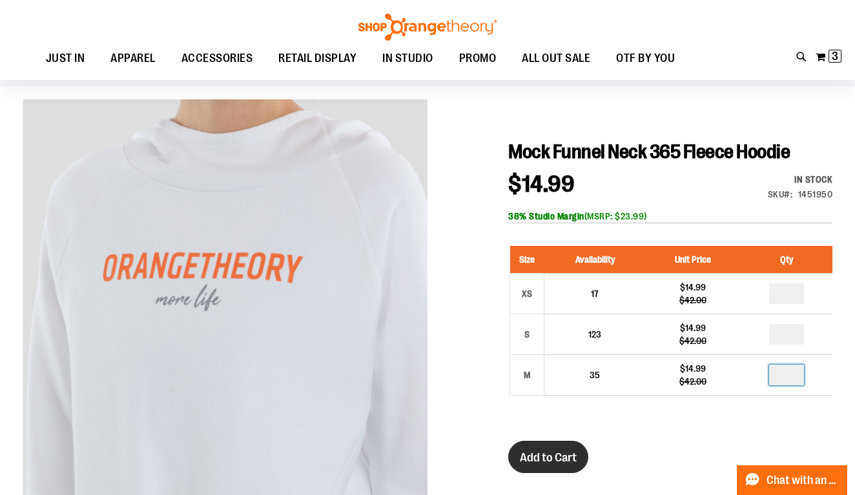
click at [557, 456] on span "Add to Cart" at bounding box center [548, 458] width 57 height 14
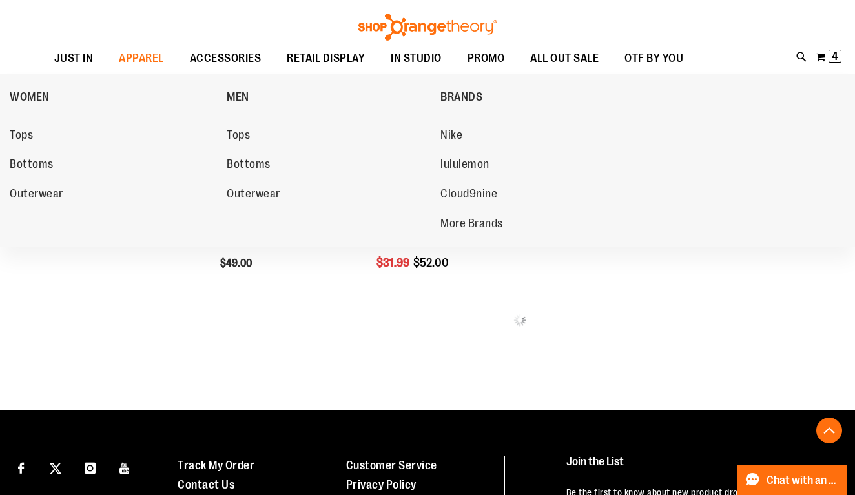
scroll to position [2664, 0]
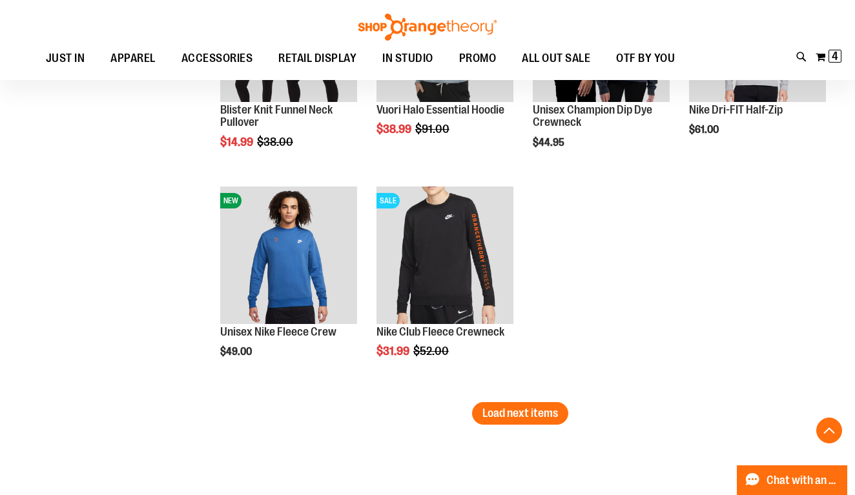
scroll to position [9023, 0]
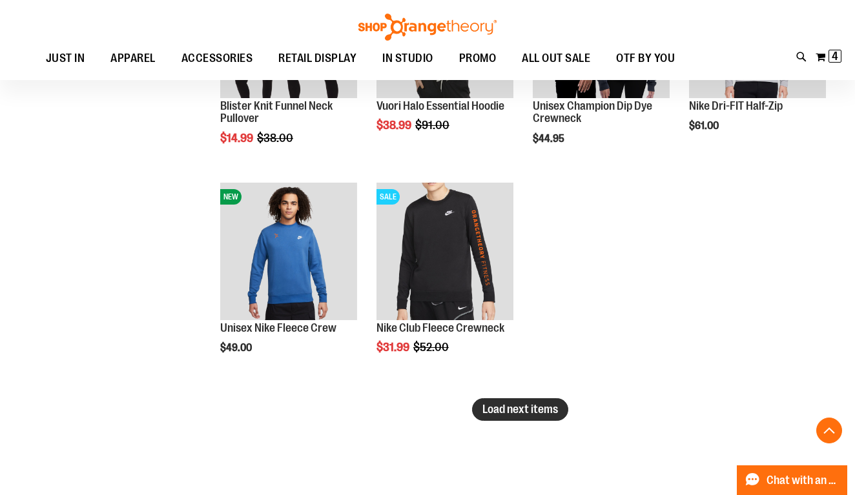
click at [488, 415] on span "Load next items" at bounding box center [520, 409] width 76 height 13
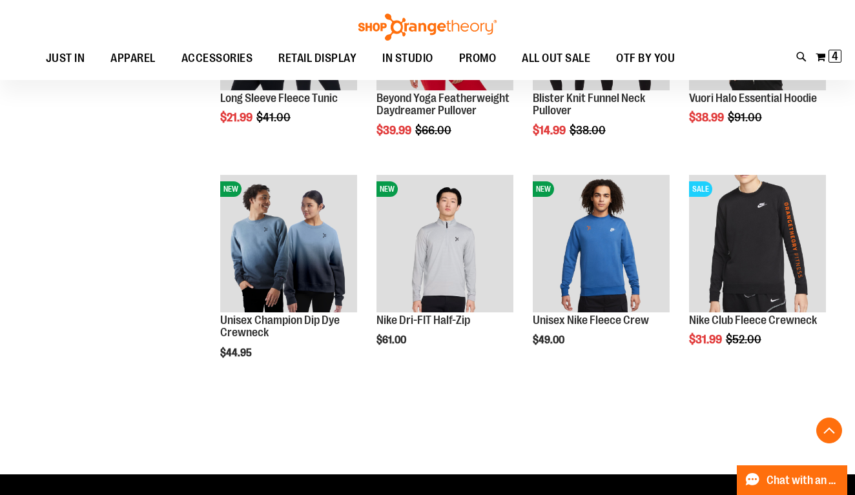
scroll to position [11919, 0]
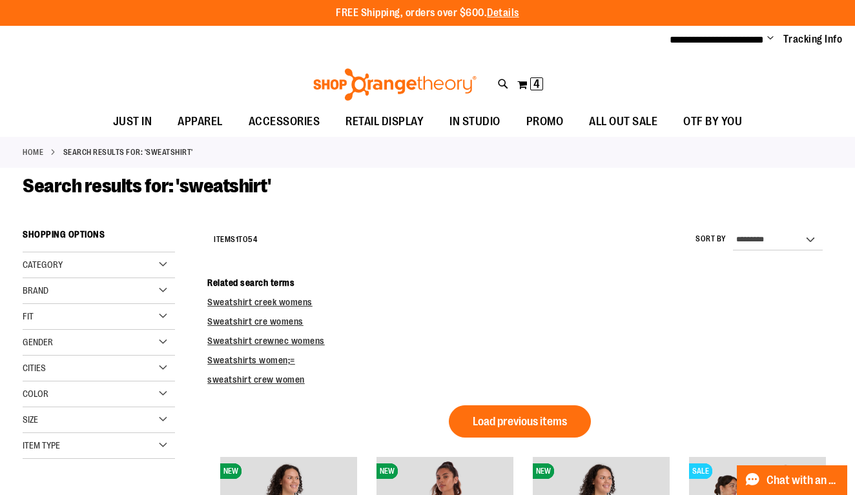
click at [646, 345] on dd "Sweatshirt crewnec womens" at bounding box center [519, 340] width 625 height 13
